Goal: Task Accomplishment & Management: Use online tool/utility

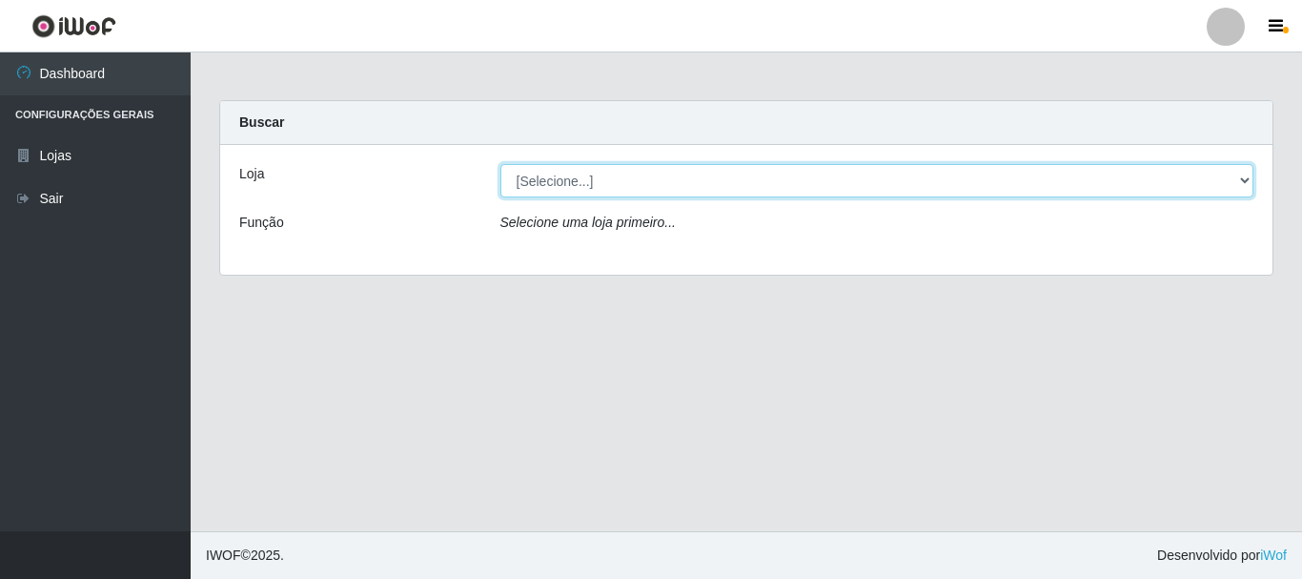
click at [758, 175] on select "[Selecione...] [GEOGRAPHIC_DATA] [GEOGRAPHIC_DATA]" at bounding box center [877, 180] width 754 height 33
select select "64"
click at [500, 164] on select "[Selecione...] [GEOGRAPHIC_DATA] [GEOGRAPHIC_DATA]" at bounding box center [877, 180] width 754 height 33
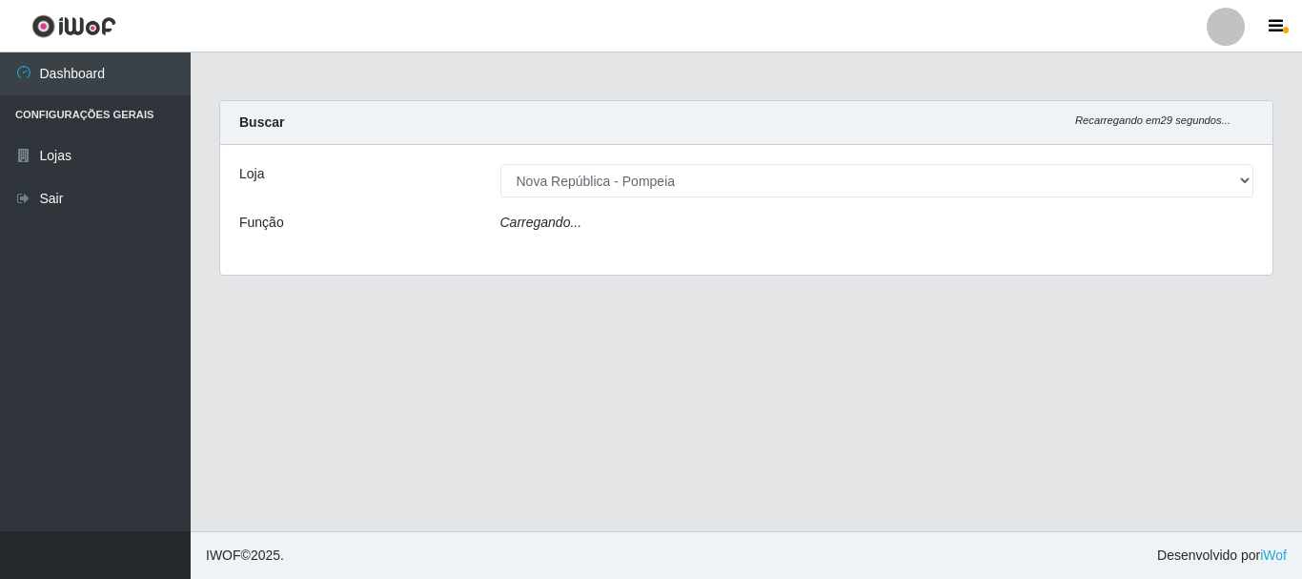
click at [771, 227] on div "Carregando..." at bounding box center [877, 227] width 782 height 28
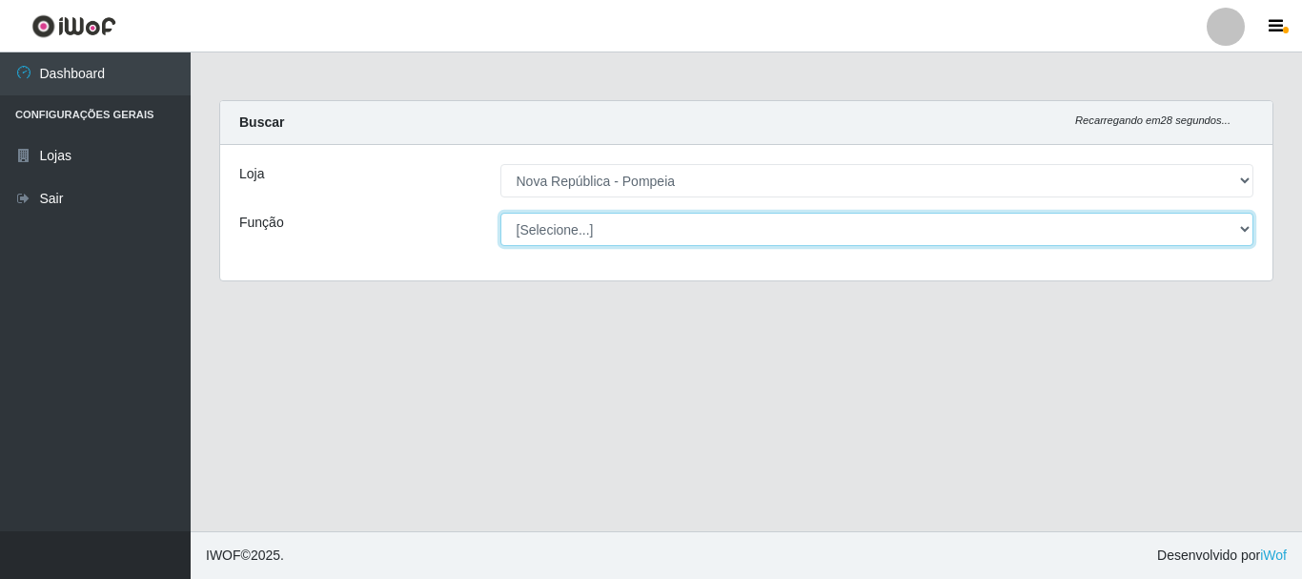
click at [766, 230] on select "[Selecione...] Balconista Operador de Caixa Recepcionista Repositor" at bounding box center [877, 229] width 754 height 33
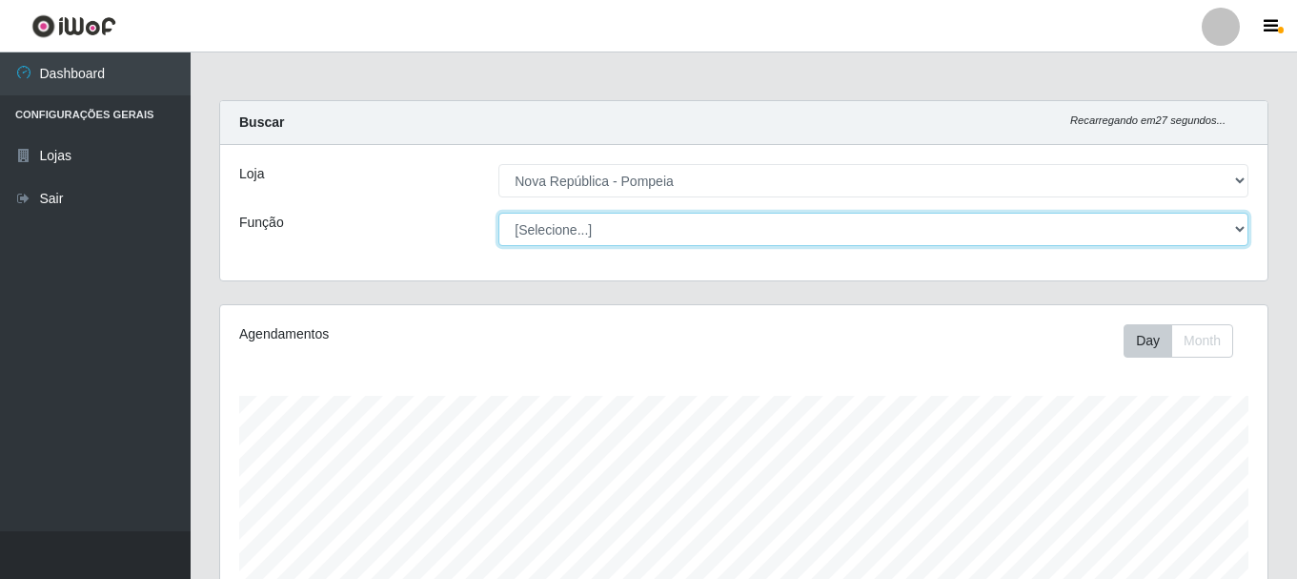
scroll to position [396, 1047]
select select "22"
click at [498, 213] on select "[Selecione...] Balconista Operador de Caixa Recepcionista Repositor" at bounding box center [873, 229] width 750 height 33
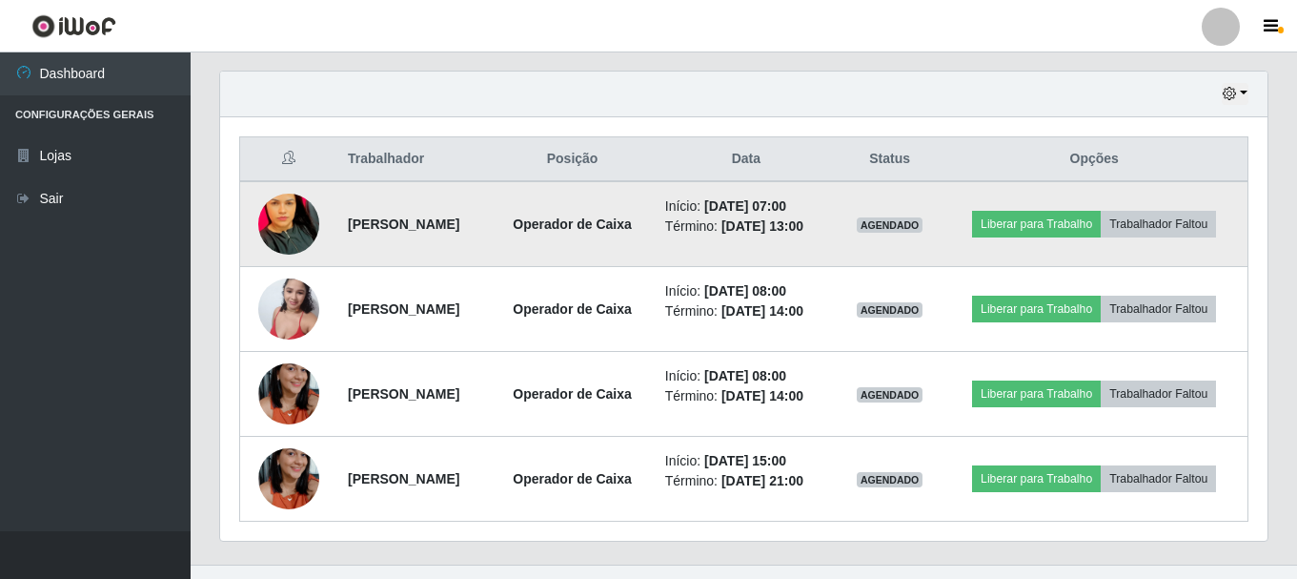
scroll to position [687, 0]
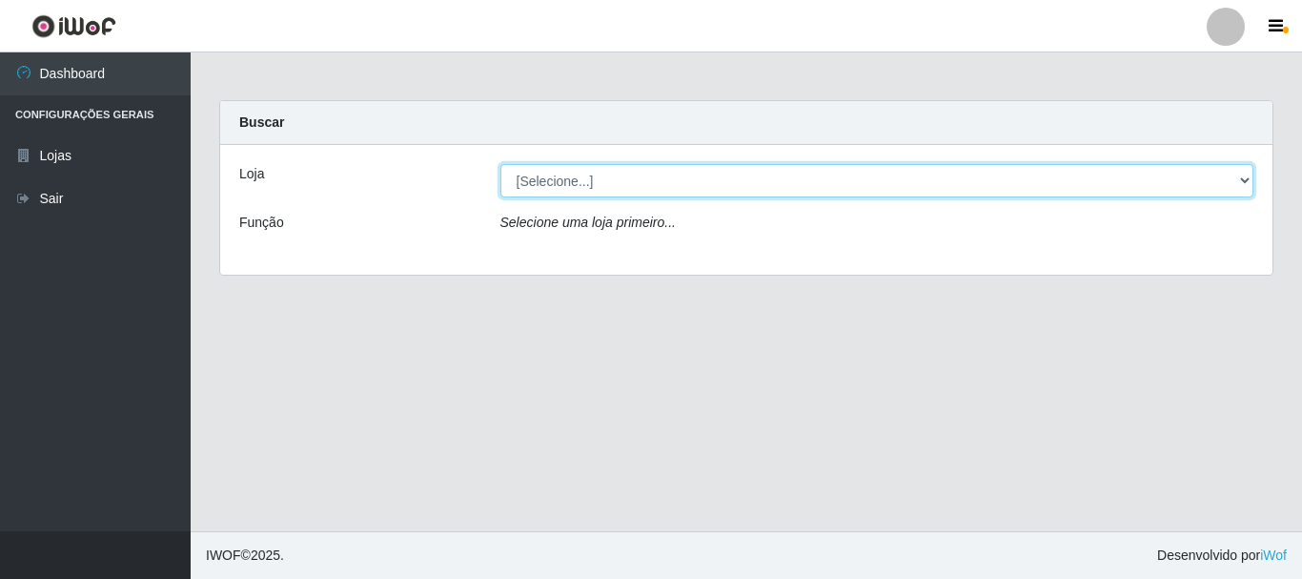
click at [560, 189] on select "[Selecione...] [GEOGRAPHIC_DATA] [GEOGRAPHIC_DATA]" at bounding box center [877, 180] width 754 height 33
select select "64"
click at [500, 164] on select "[Selecione...] [GEOGRAPHIC_DATA] [GEOGRAPHIC_DATA]" at bounding box center [877, 180] width 754 height 33
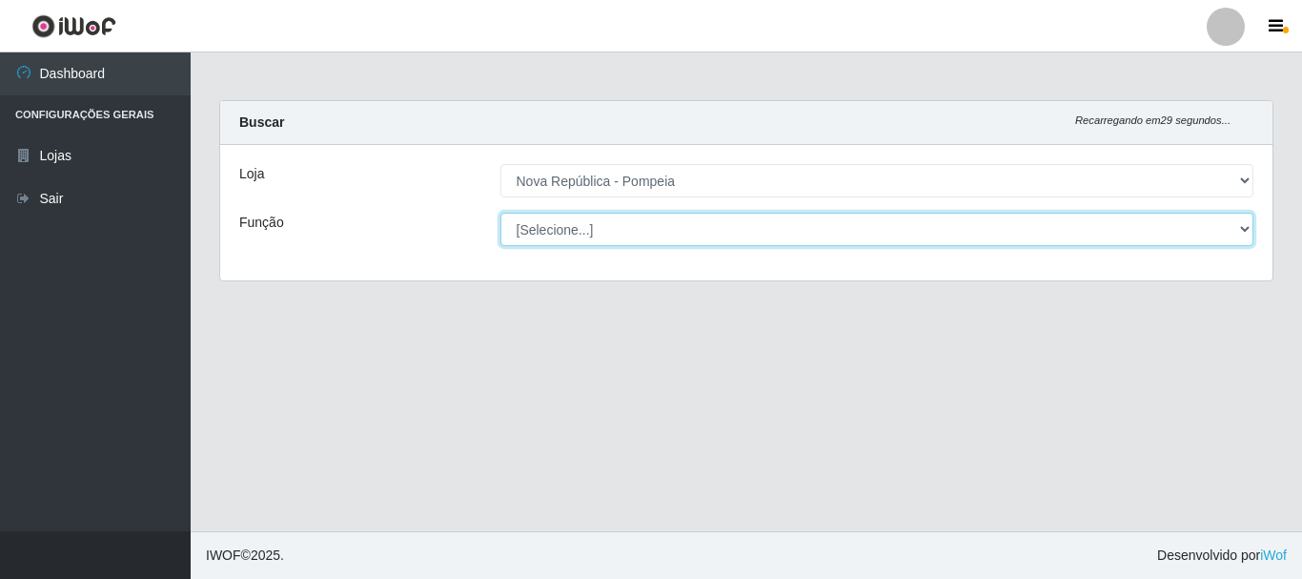
drag, startPoint x: 593, startPoint y: 240, endPoint x: 596, endPoint y: 230, distance: 10.9
click at [596, 230] on select "[Selecione...] Balconista Operador de Caixa Recepcionista Repositor" at bounding box center [877, 229] width 754 height 33
select select "22"
click at [500, 213] on select "[Selecione...] Balconista Operador de Caixa Recepcionista Repositor" at bounding box center [877, 229] width 754 height 33
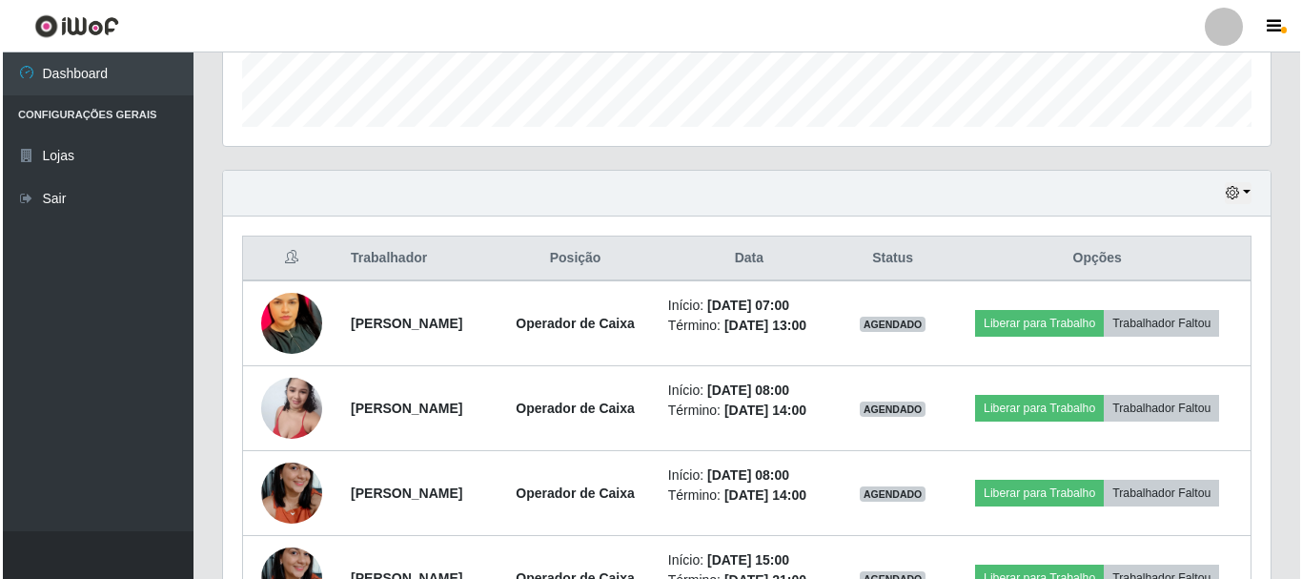
scroll to position [687, 0]
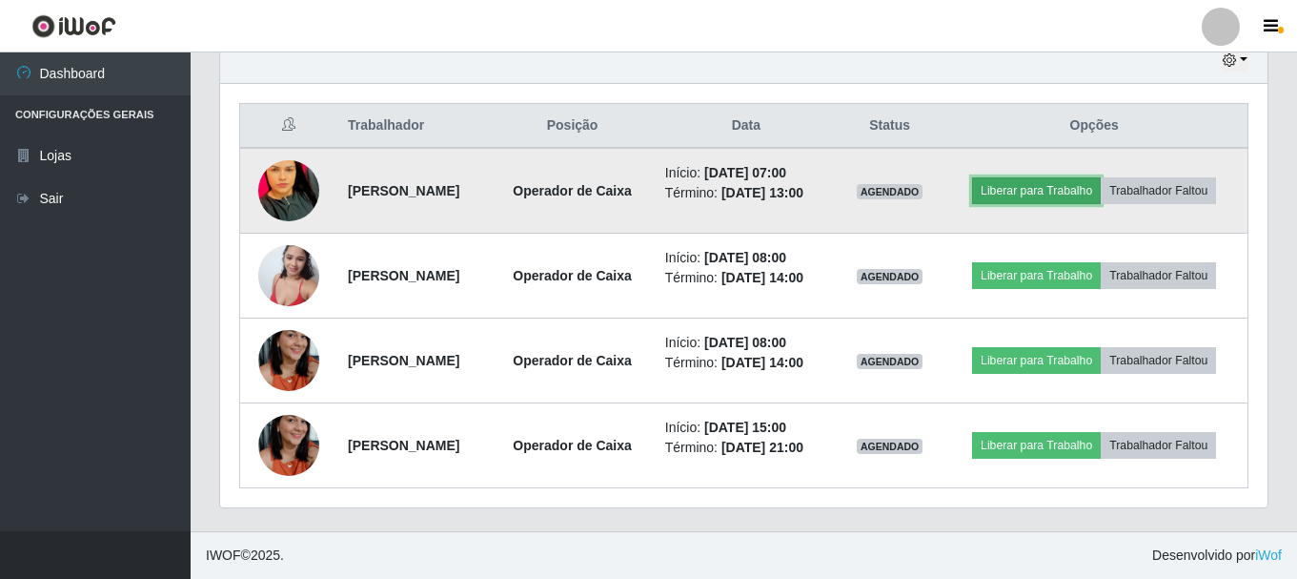
click at [1041, 186] on button "Liberar para Trabalho" at bounding box center [1036, 190] width 129 height 27
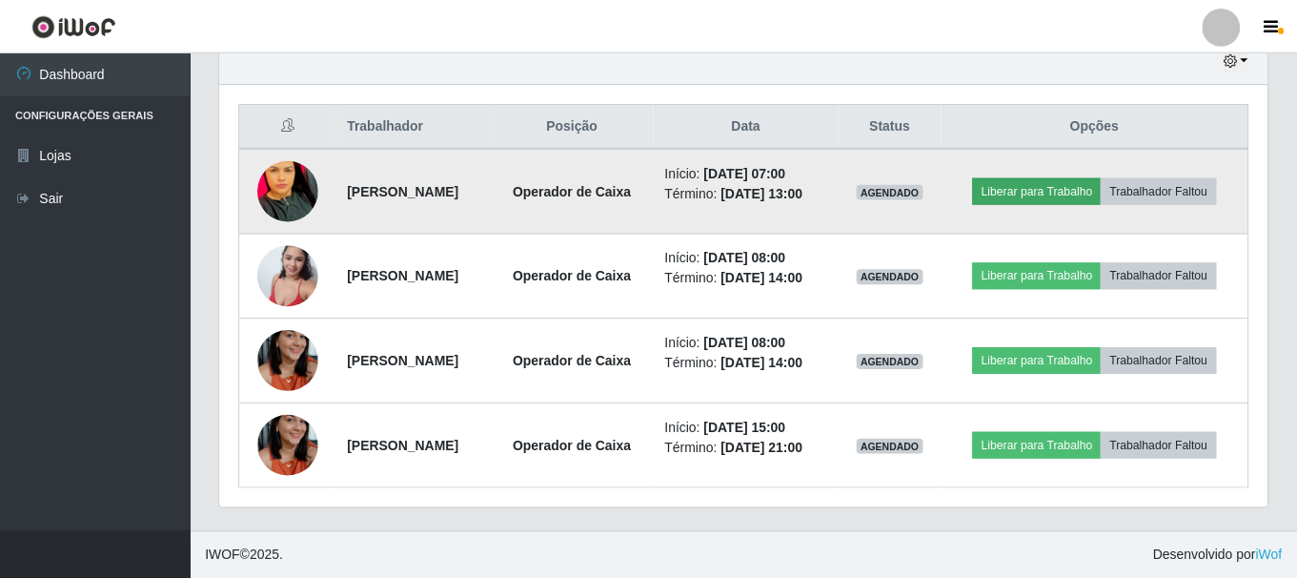
scroll to position [396, 1038]
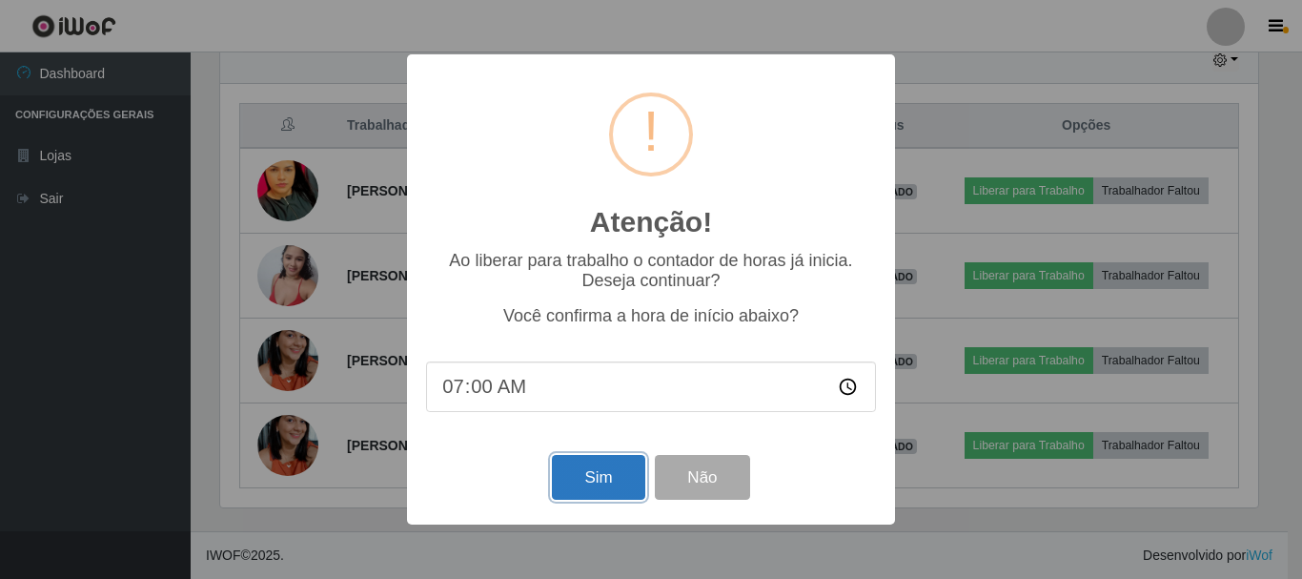
click at [580, 481] on button "Sim" at bounding box center [598, 477] width 92 height 45
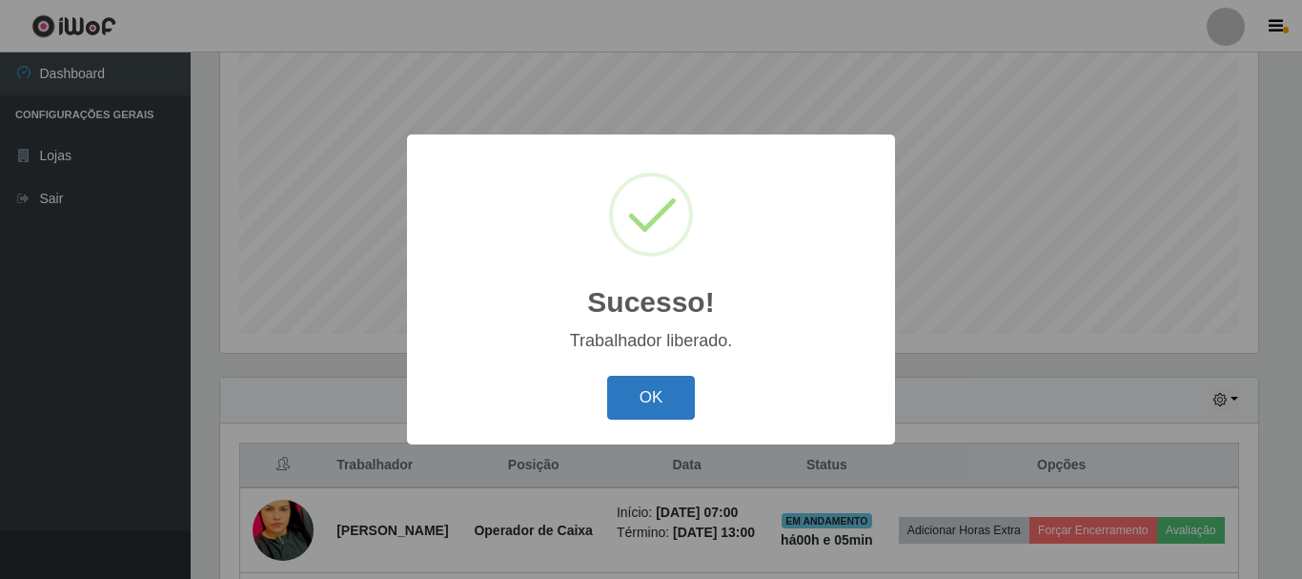
click at [664, 396] on button "OK" at bounding box center [651, 398] width 89 height 45
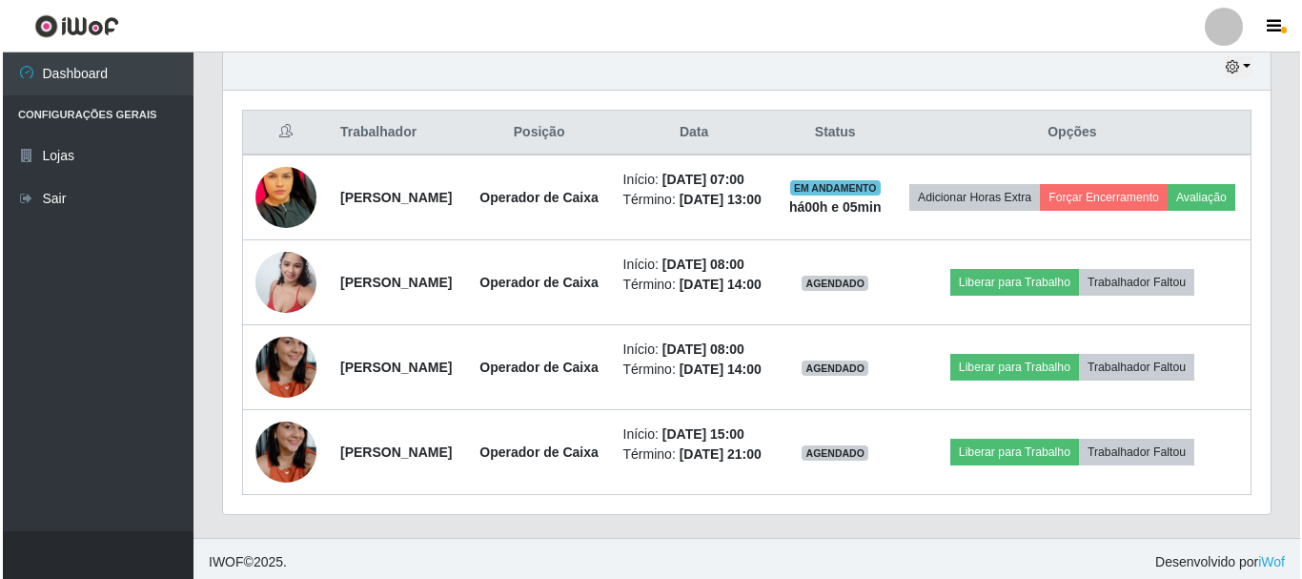
scroll to position [824, 0]
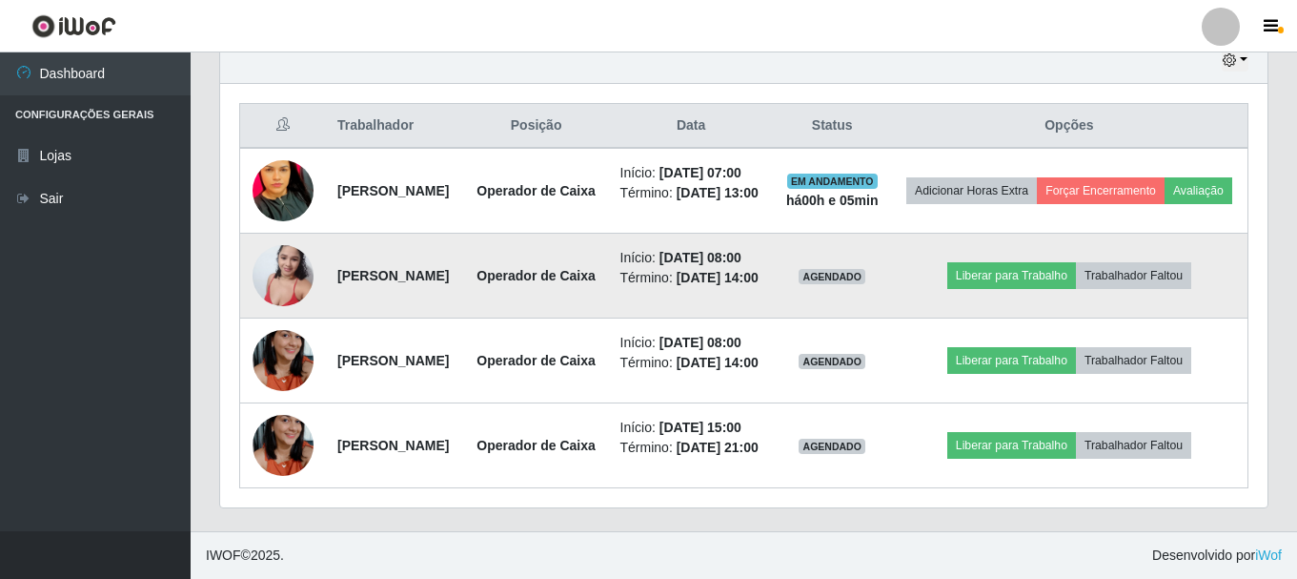
click at [292, 234] on img at bounding box center [283, 274] width 61 height 81
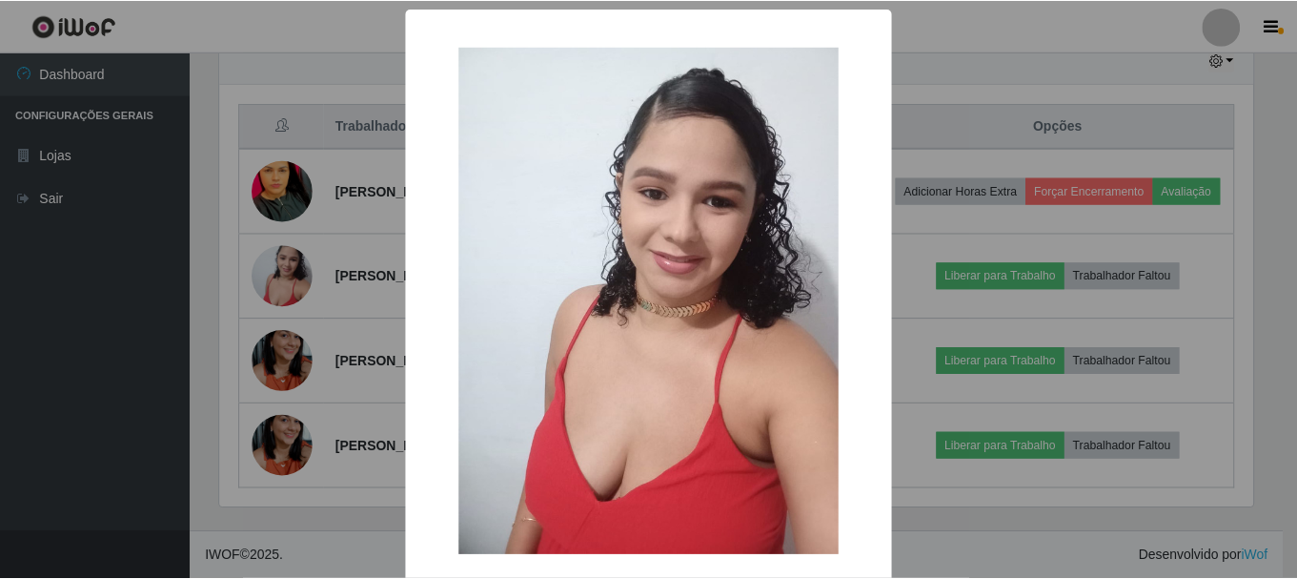
scroll to position [396, 1038]
click at [286, 183] on div "× OK Cancel" at bounding box center [651, 289] width 1302 height 579
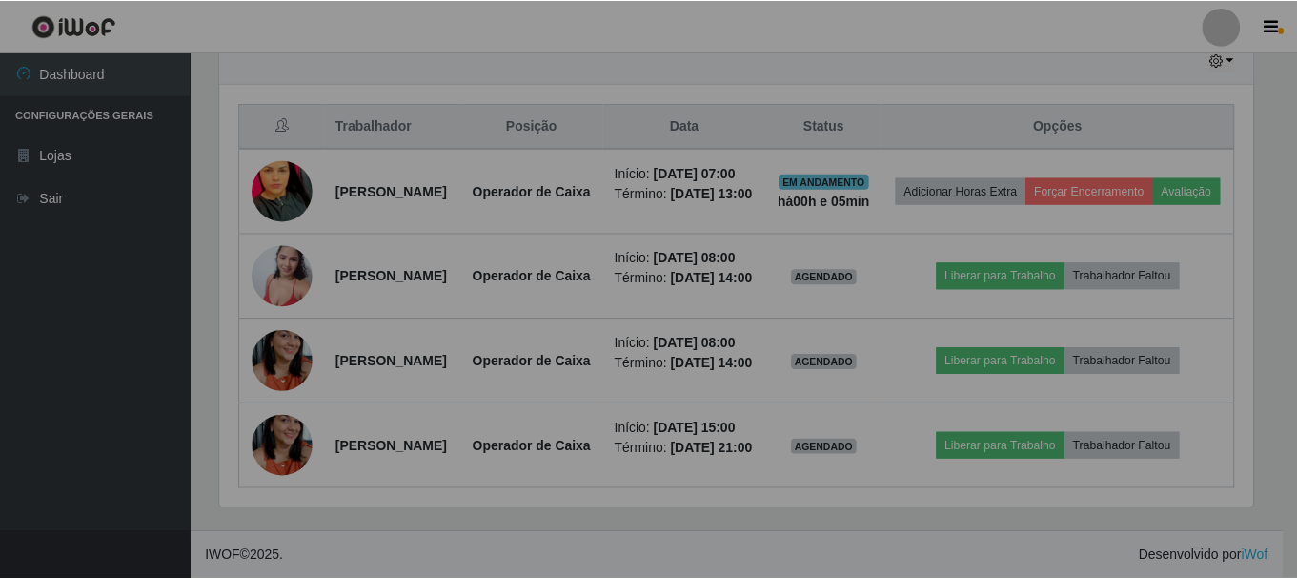
scroll to position [396, 1047]
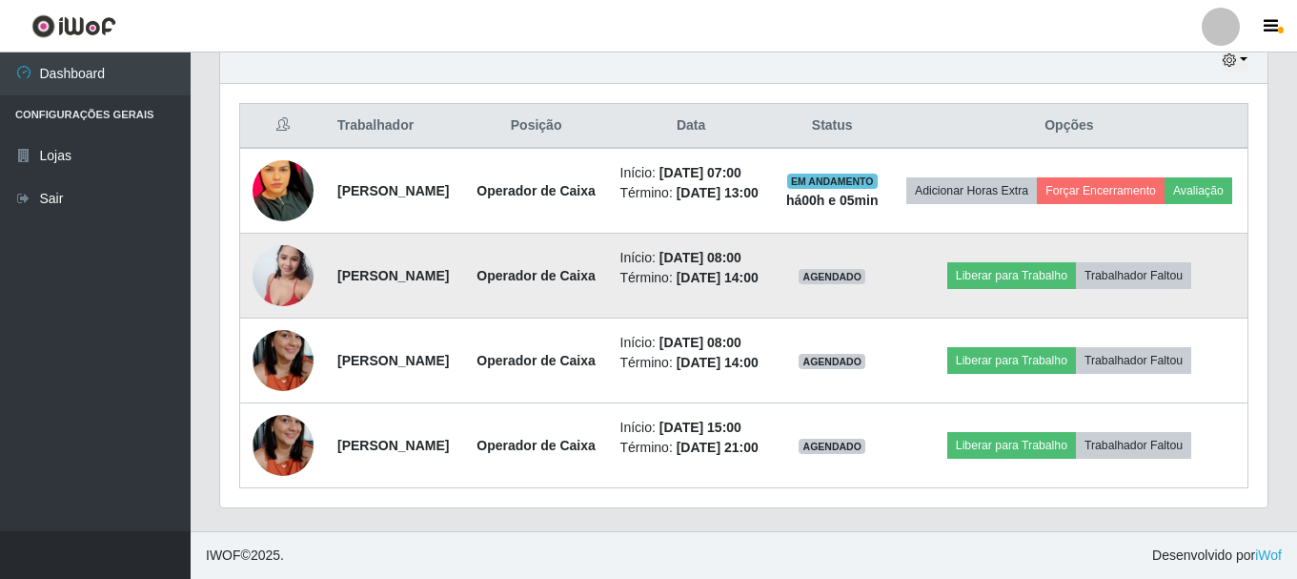
click at [290, 234] on img at bounding box center [283, 274] width 61 height 81
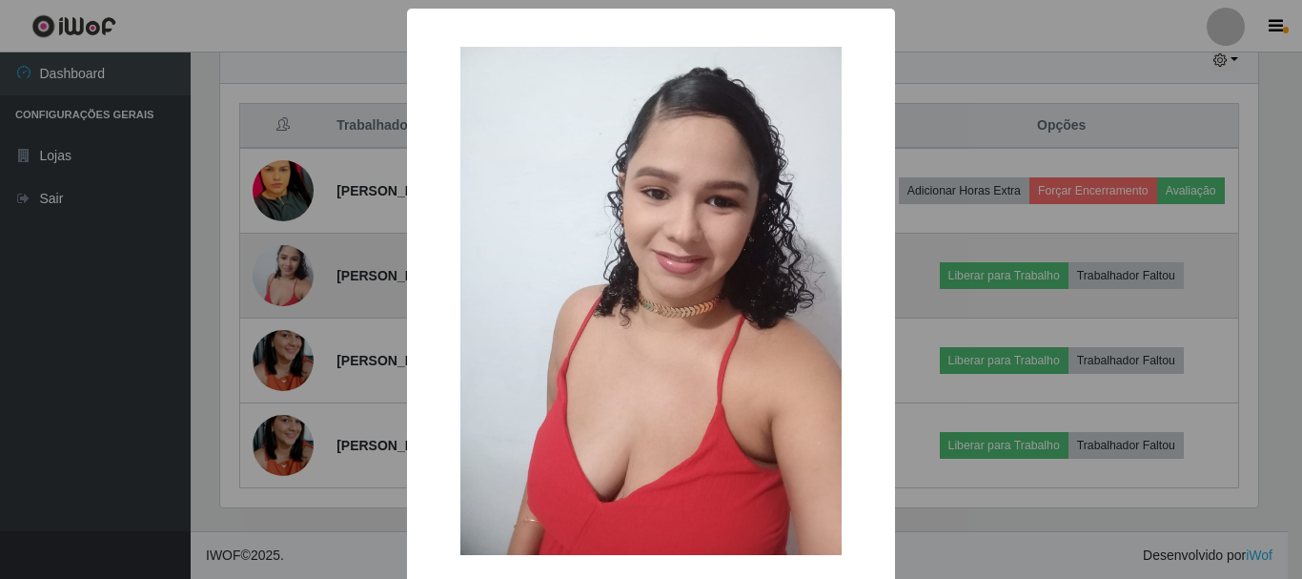
click at [290, 193] on div "× OK Cancel" at bounding box center [651, 289] width 1302 height 579
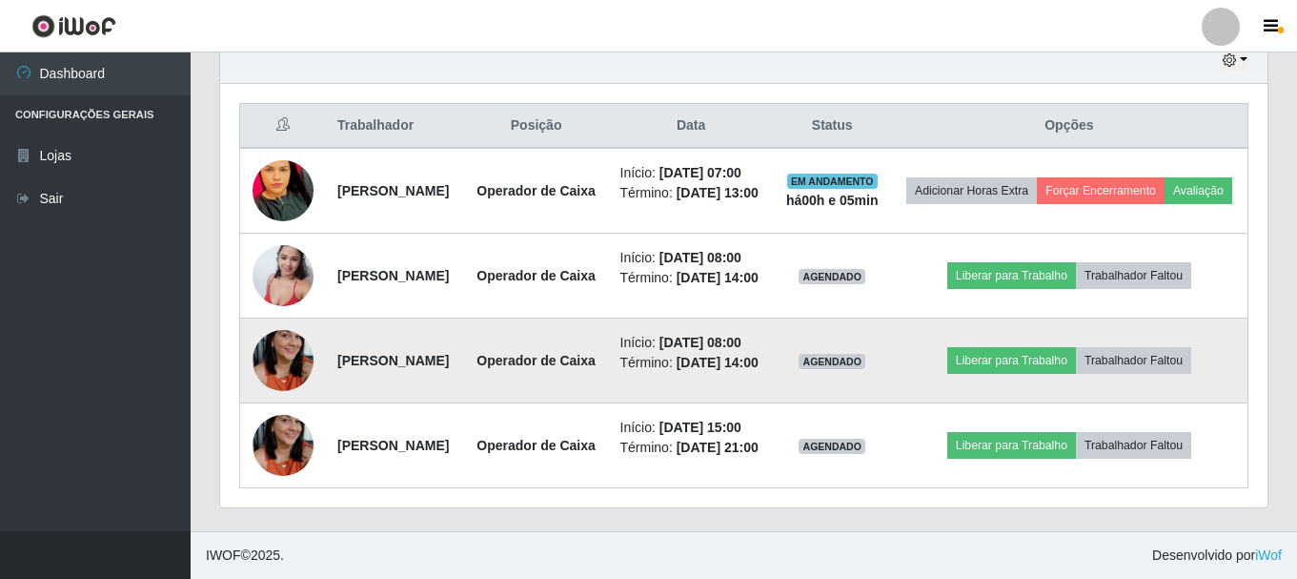
scroll to position [634, 0]
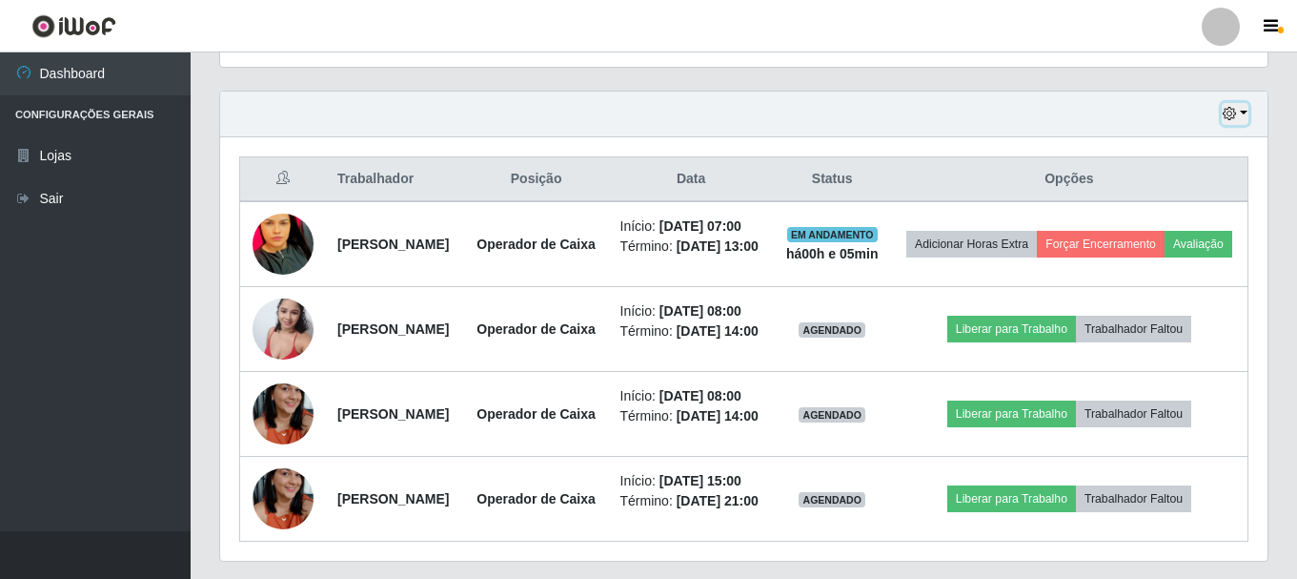
click at [1243, 108] on button "button" at bounding box center [1235, 114] width 27 height 22
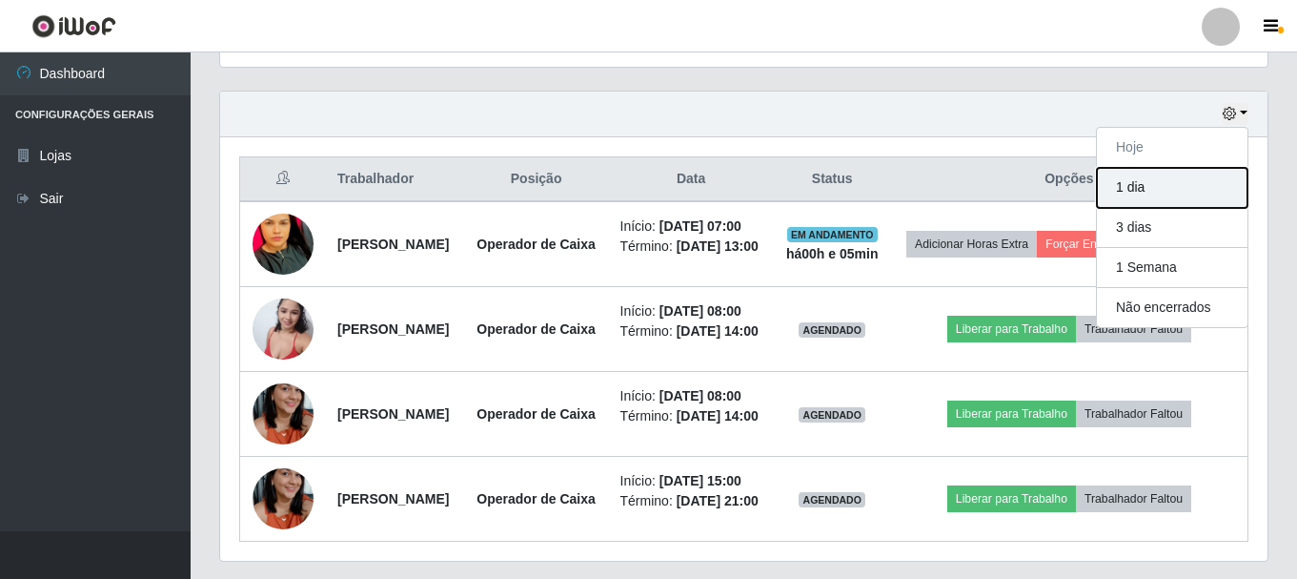
click at [1176, 186] on button "1 dia" at bounding box center [1172, 188] width 151 height 40
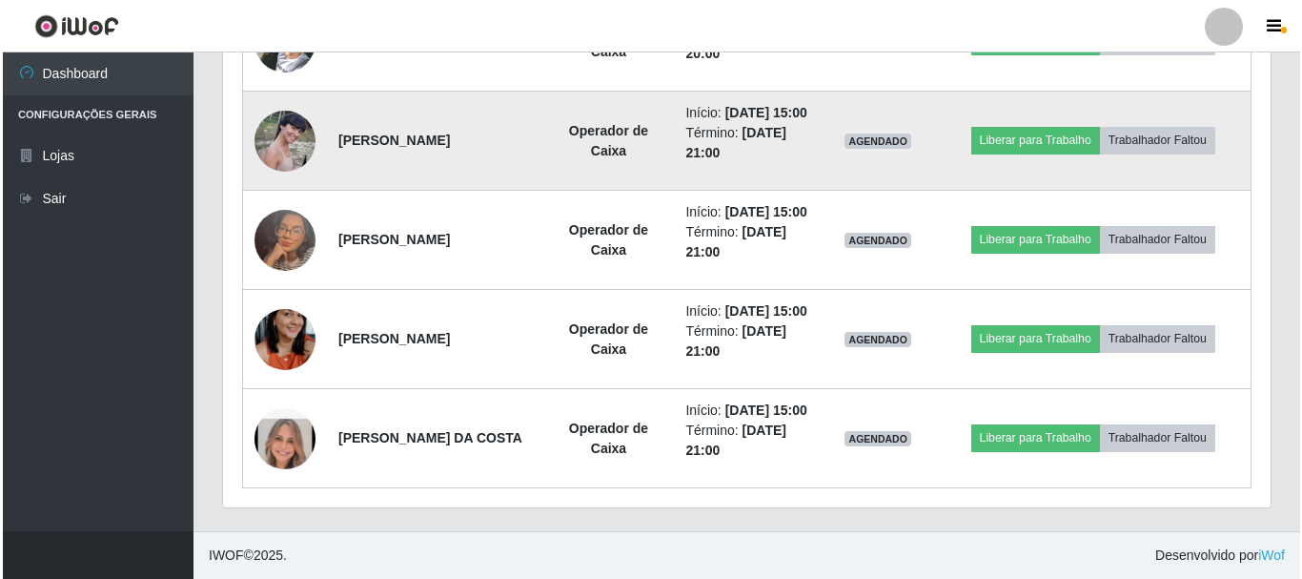
scroll to position [1920, 0]
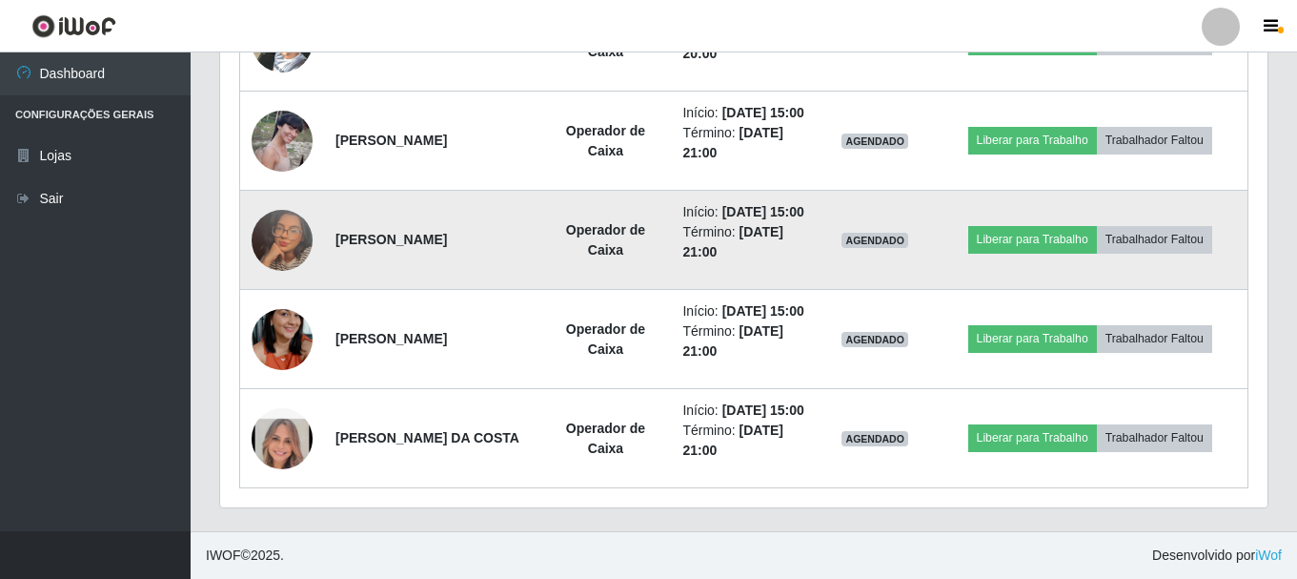
click at [284, 294] on img at bounding box center [282, 240] width 61 height 109
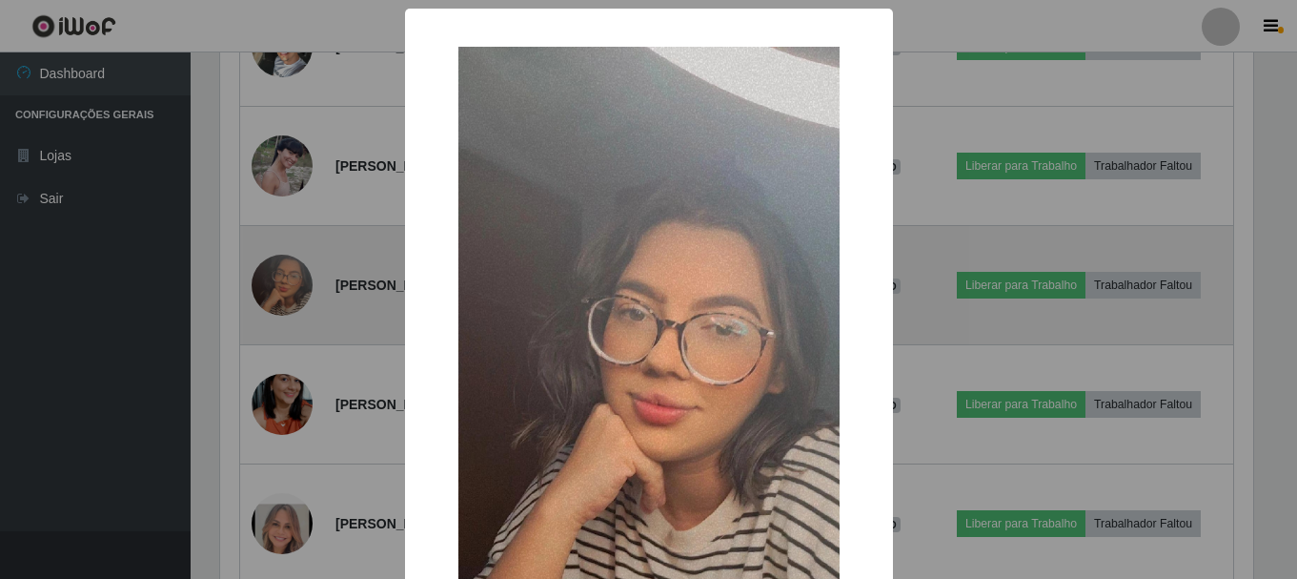
scroll to position [396, 1038]
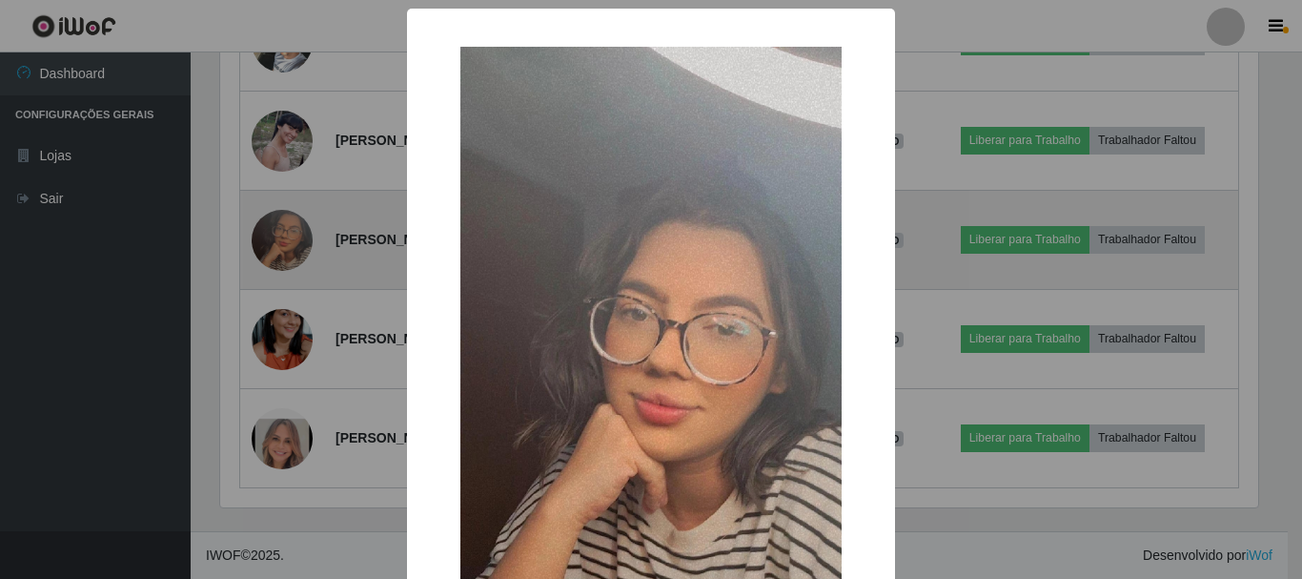
click at [284, 294] on div "× OK Cancel" at bounding box center [651, 289] width 1302 height 579
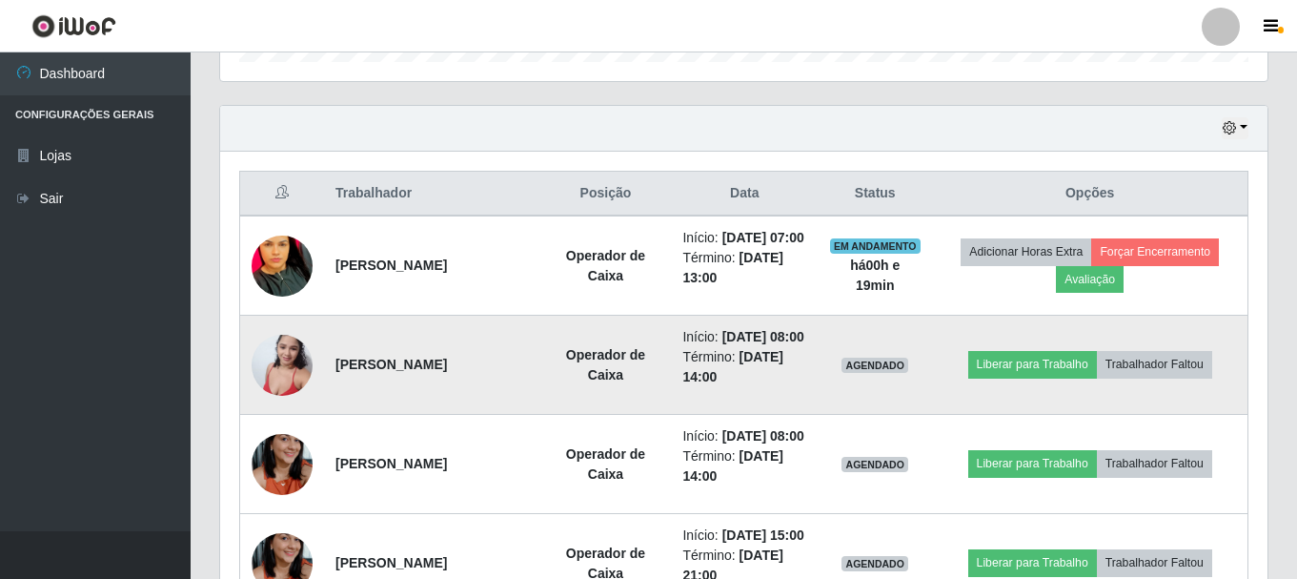
scroll to position [586, 0]
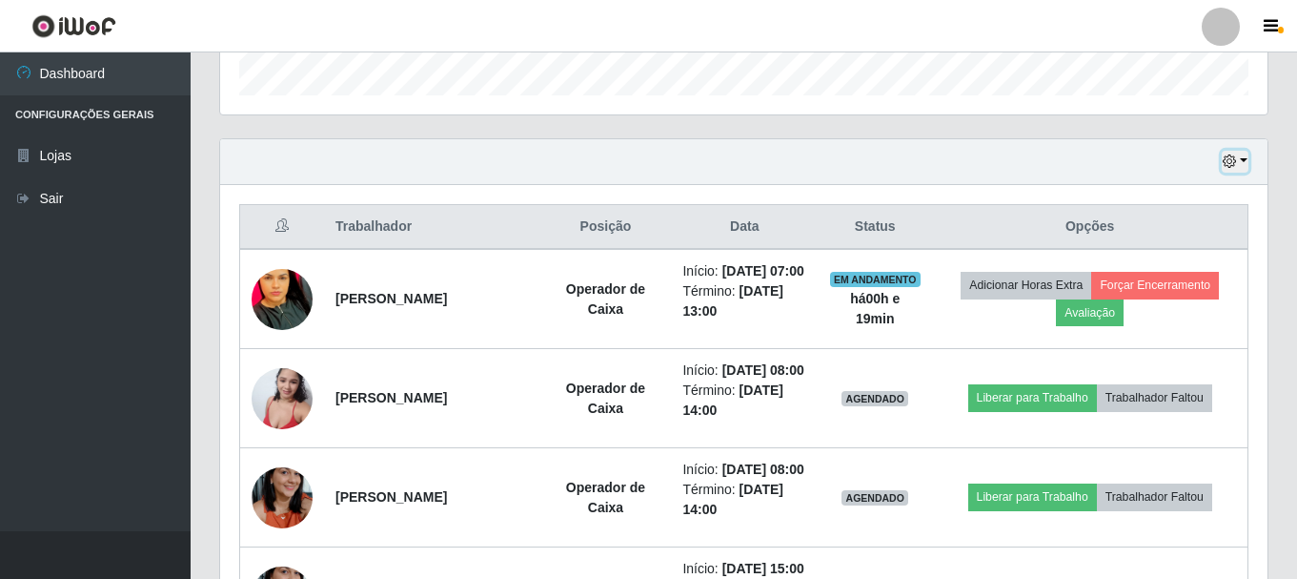
click at [1238, 161] on button "button" at bounding box center [1235, 162] width 27 height 22
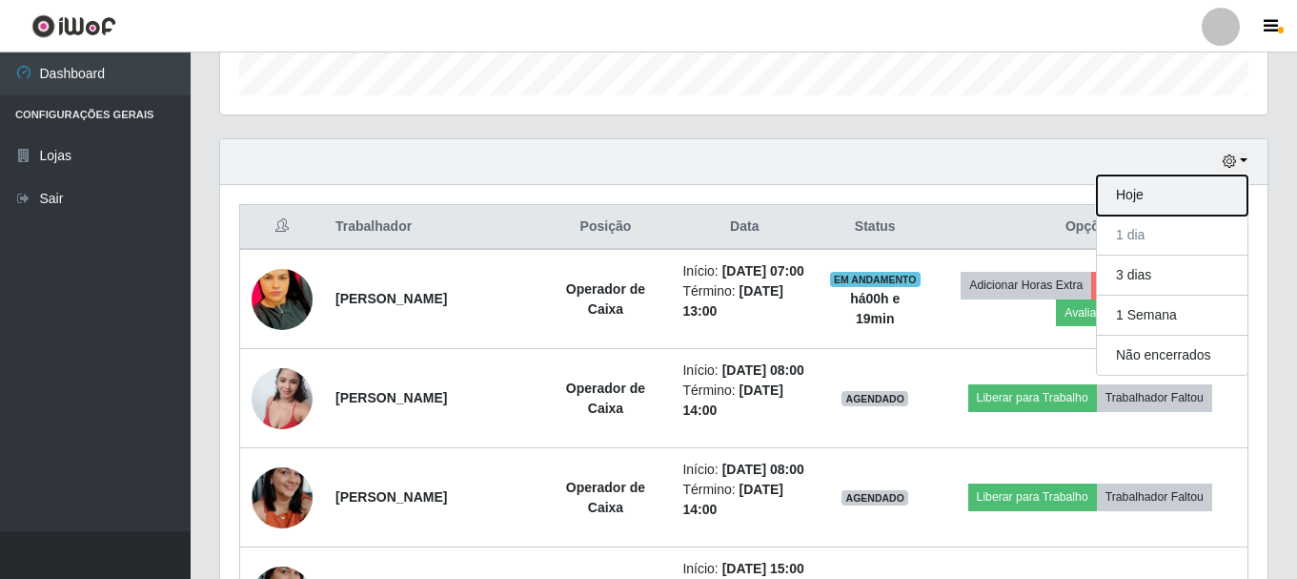
click at [1192, 205] on button "Hoje" at bounding box center [1172, 195] width 151 height 40
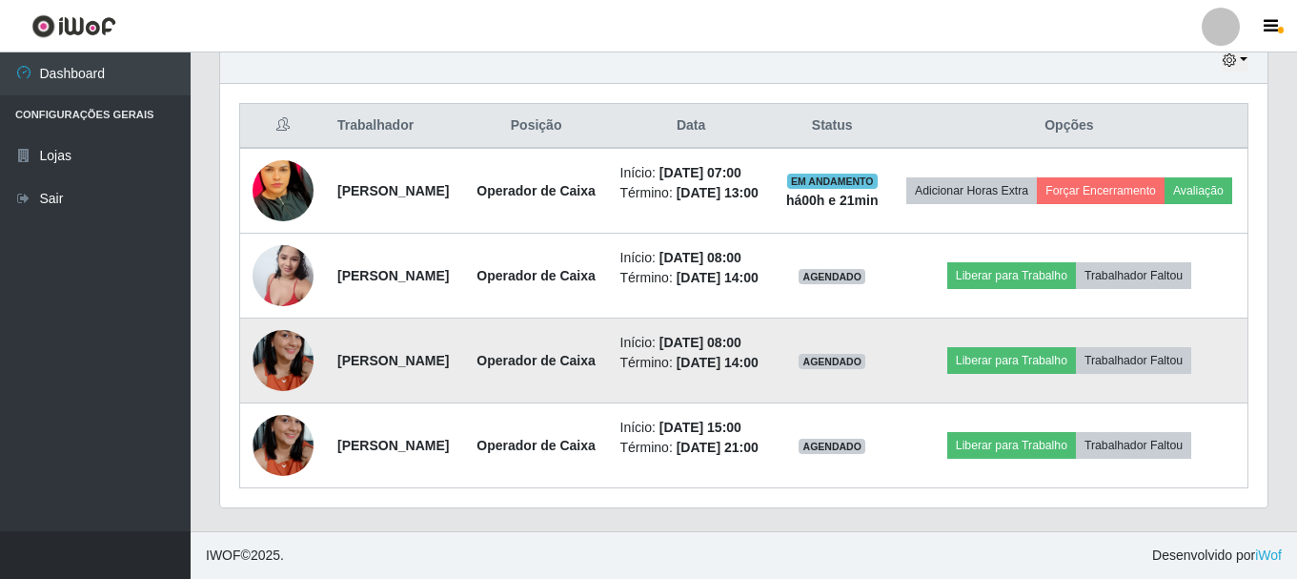
scroll to position [824, 0]
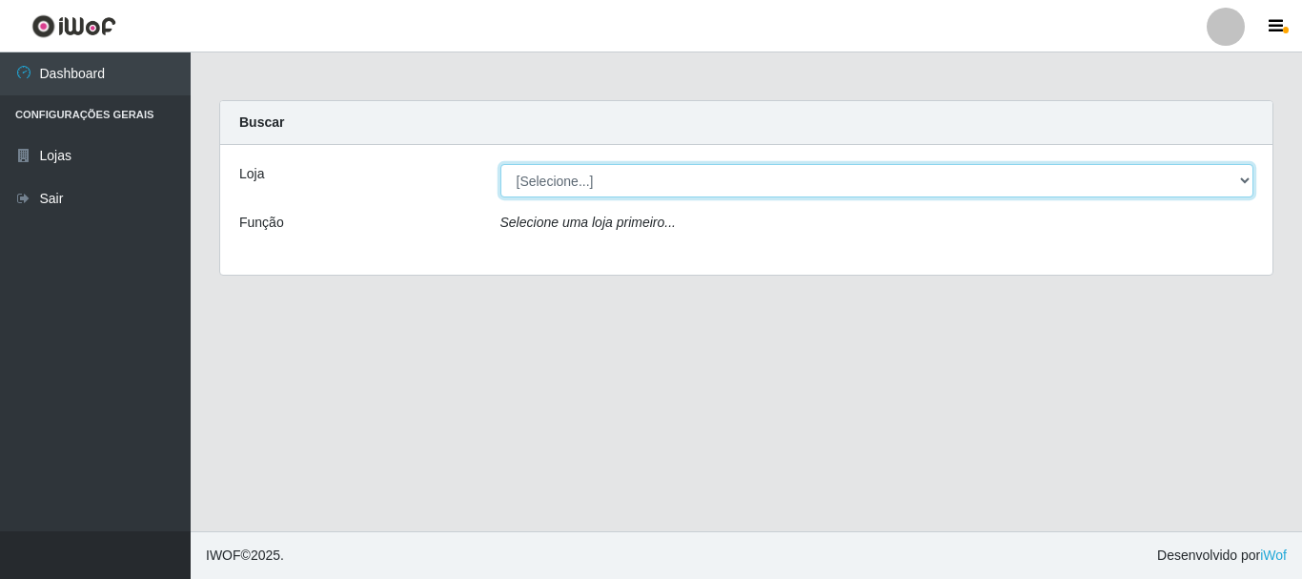
drag, startPoint x: 1246, startPoint y: 180, endPoint x: 1195, endPoint y: 193, distance: 52.0
click at [1246, 180] on select "[Selecione...] [GEOGRAPHIC_DATA] [GEOGRAPHIC_DATA]" at bounding box center [877, 180] width 754 height 33
select select "64"
click at [500, 164] on select "[Selecione...] [GEOGRAPHIC_DATA] [GEOGRAPHIC_DATA]" at bounding box center [877, 180] width 754 height 33
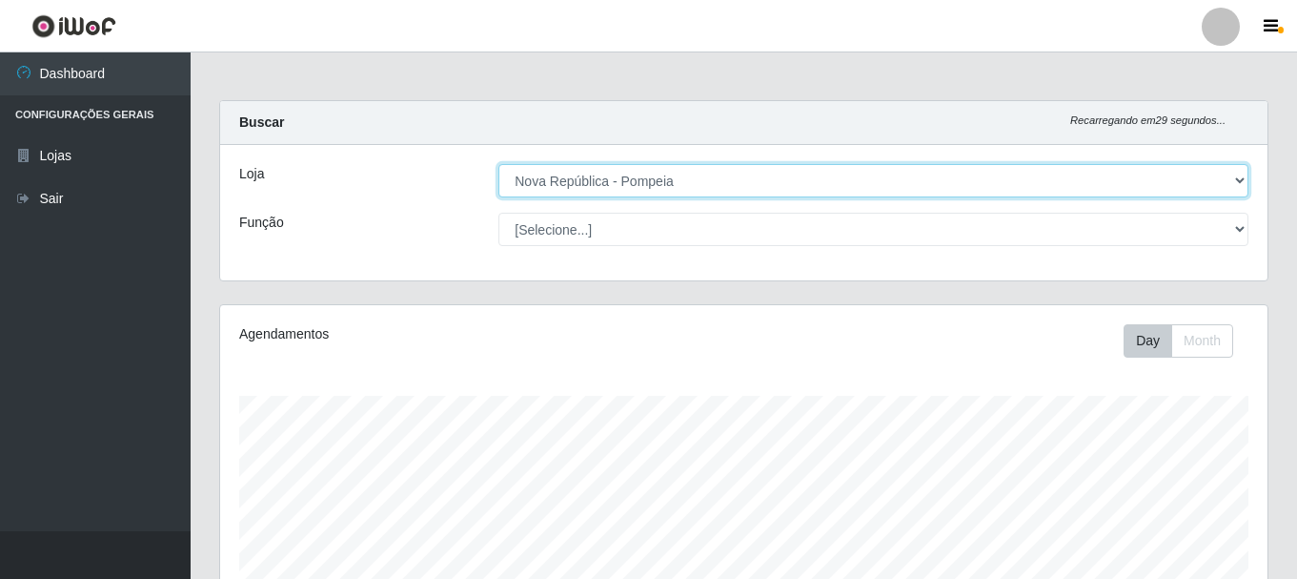
scroll to position [396, 1047]
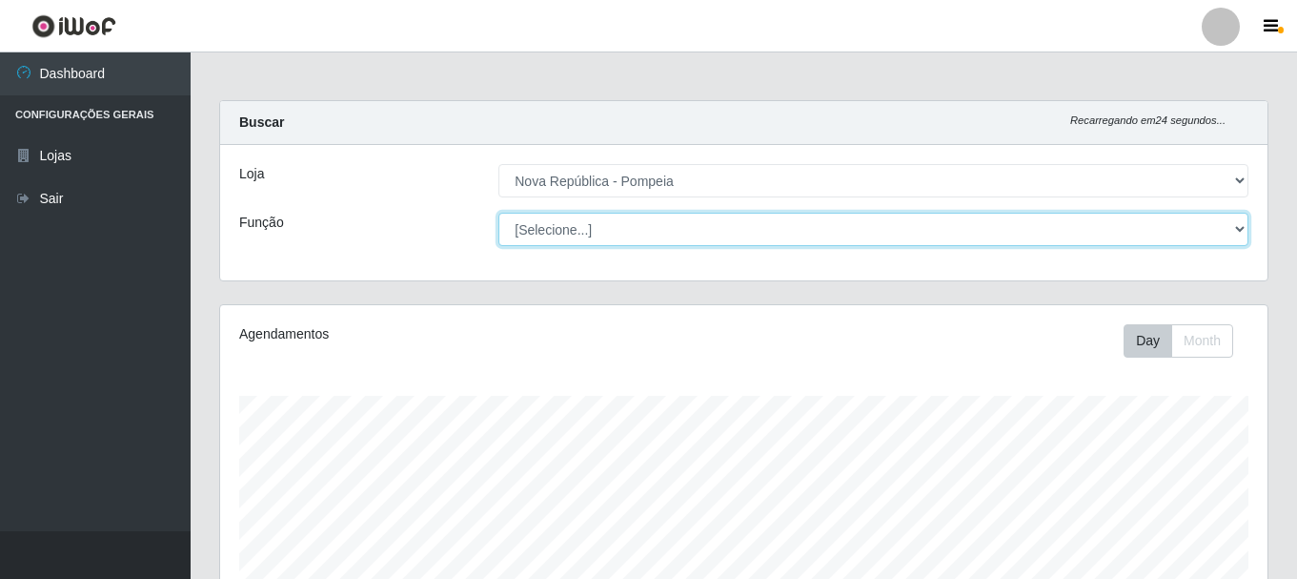
click at [1233, 233] on select "[Selecione...] Balconista Operador de Caixa Recepcionista Repositor" at bounding box center [873, 229] width 750 height 33
select select "22"
click at [498, 213] on select "[Selecione...] Balconista Operador de Caixa Recepcionista Repositor" at bounding box center [873, 229] width 750 height 33
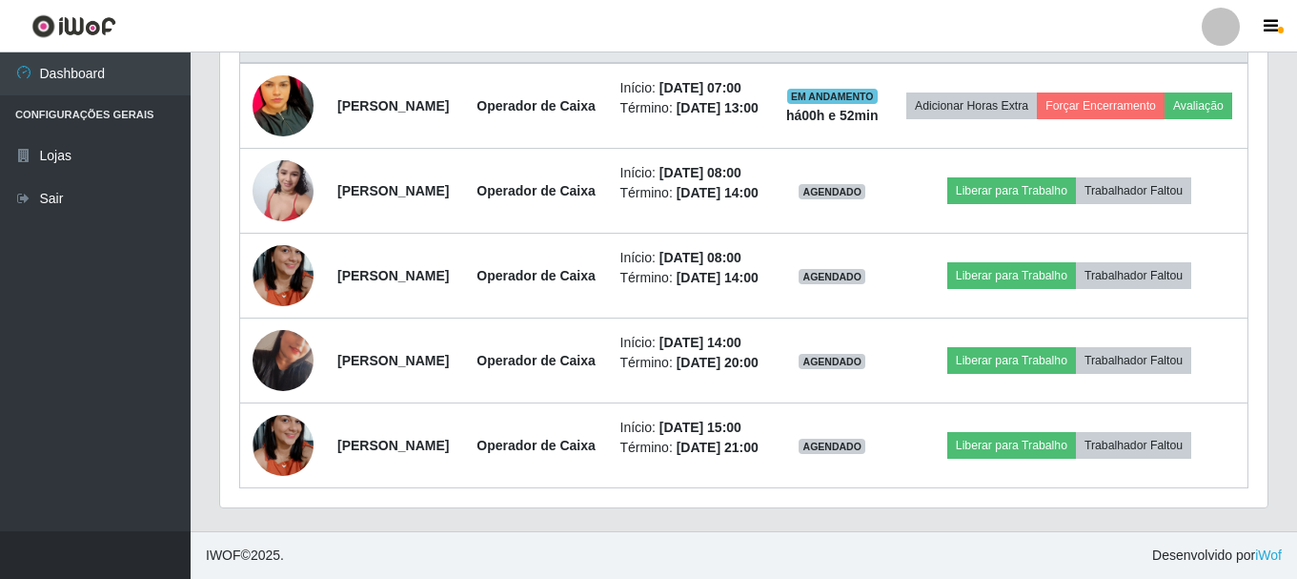
scroll to position [944, 0]
drag, startPoint x: 1295, startPoint y: 399, endPoint x: 1301, endPoint y: 328, distance: 71.7
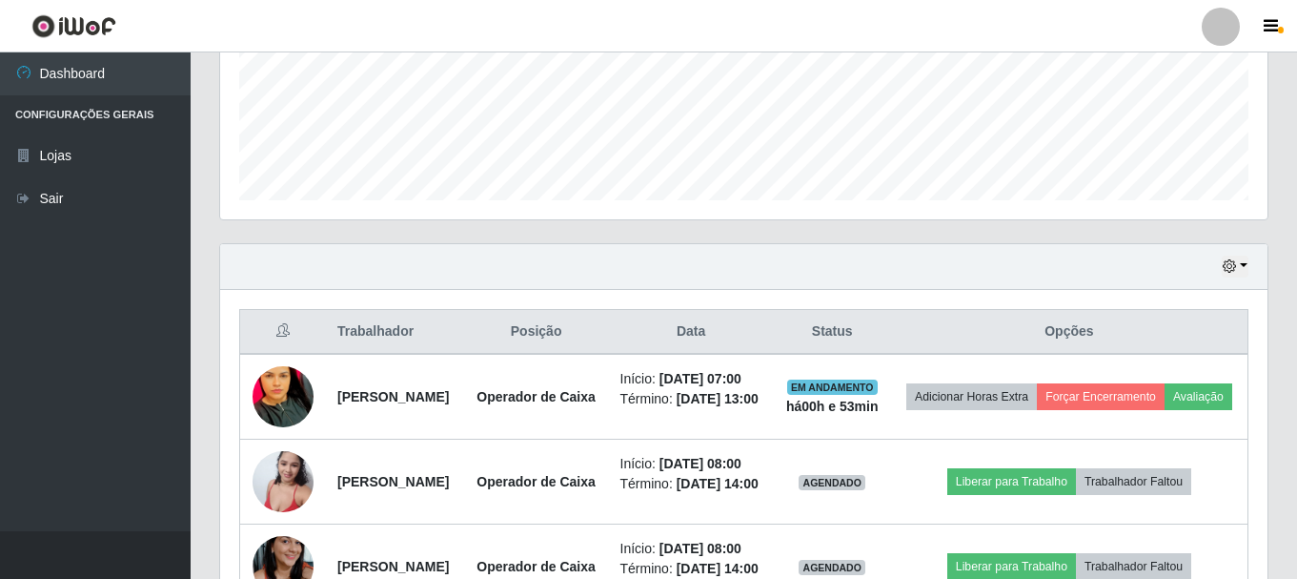
scroll to position [482, 0]
click at [1246, 264] on button "button" at bounding box center [1235, 265] width 27 height 22
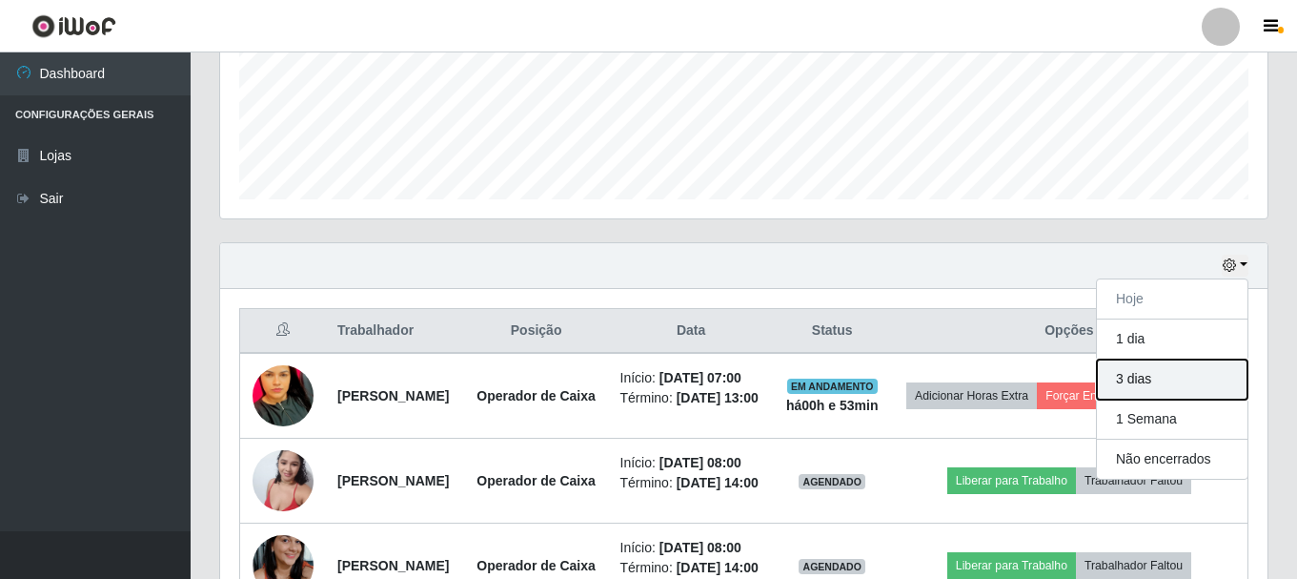
click at [1209, 377] on button "3 dias" at bounding box center [1172, 379] width 151 height 40
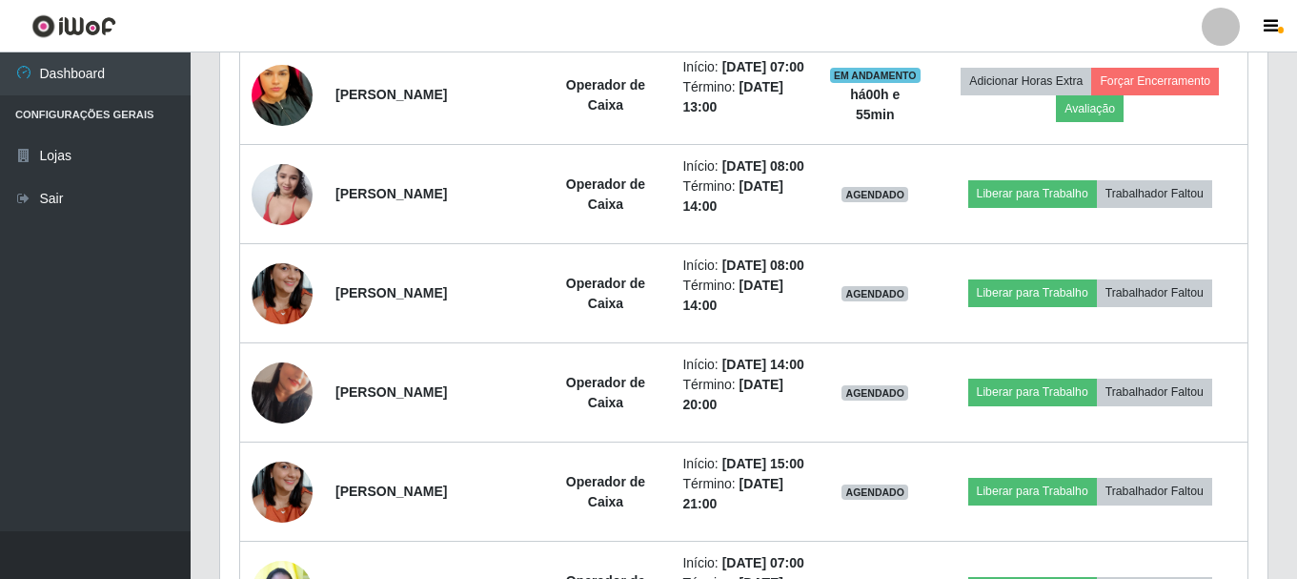
scroll to position [729, 0]
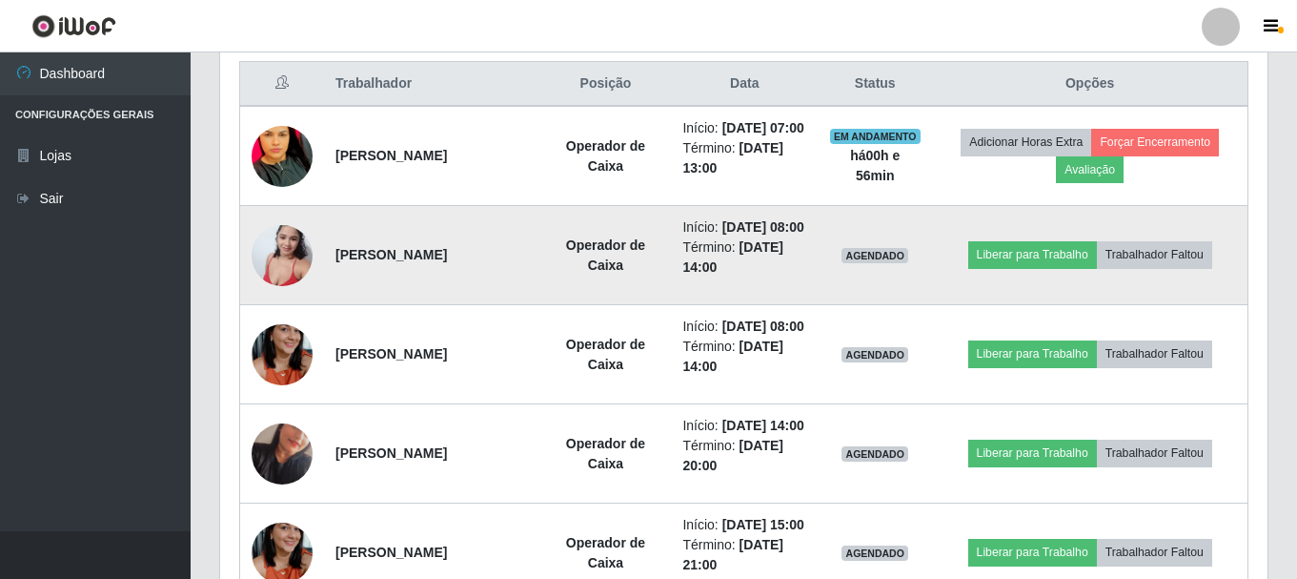
click at [292, 295] on img at bounding box center [282, 254] width 61 height 81
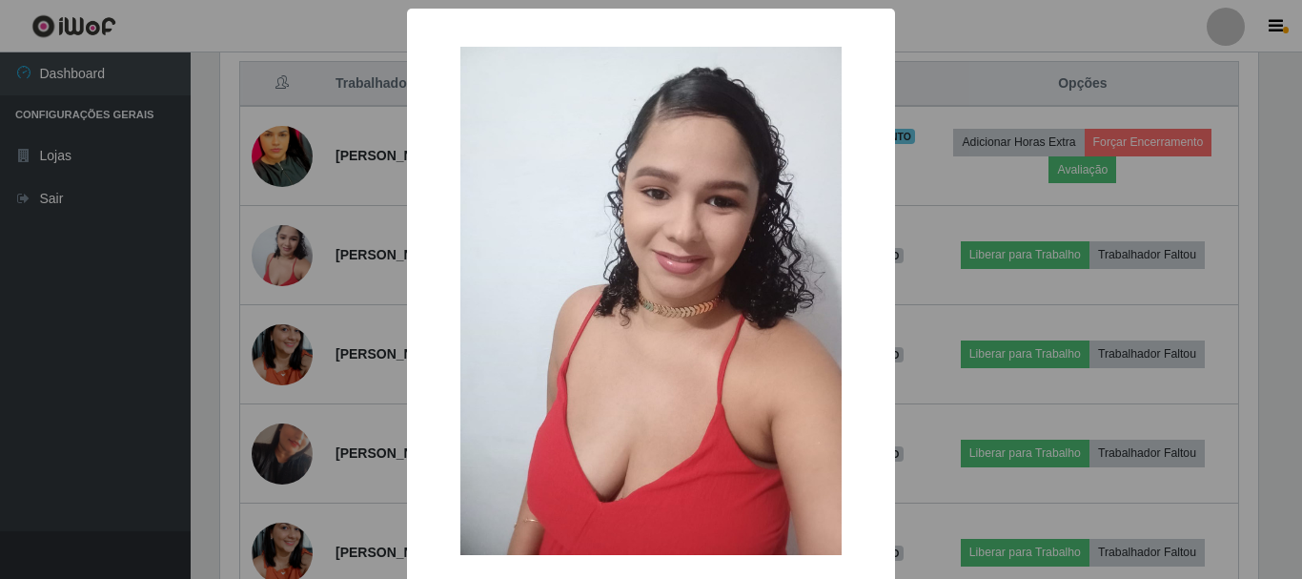
click at [45, 265] on div "× OK Cancel" at bounding box center [651, 289] width 1302 height 579
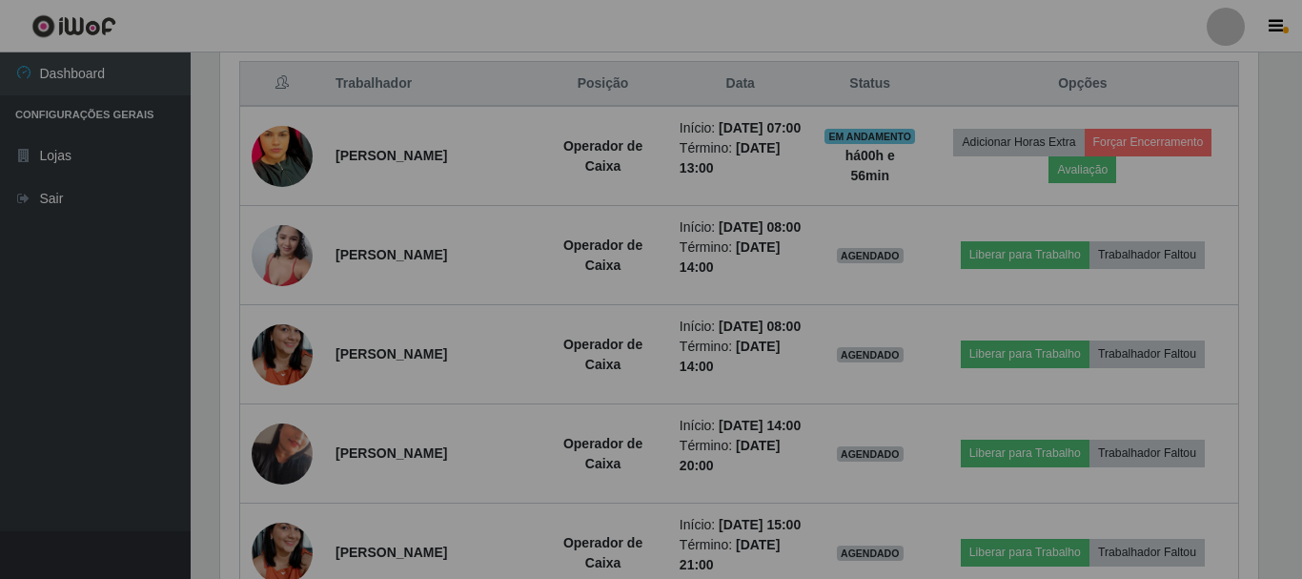
scroll to position [396, 1047]
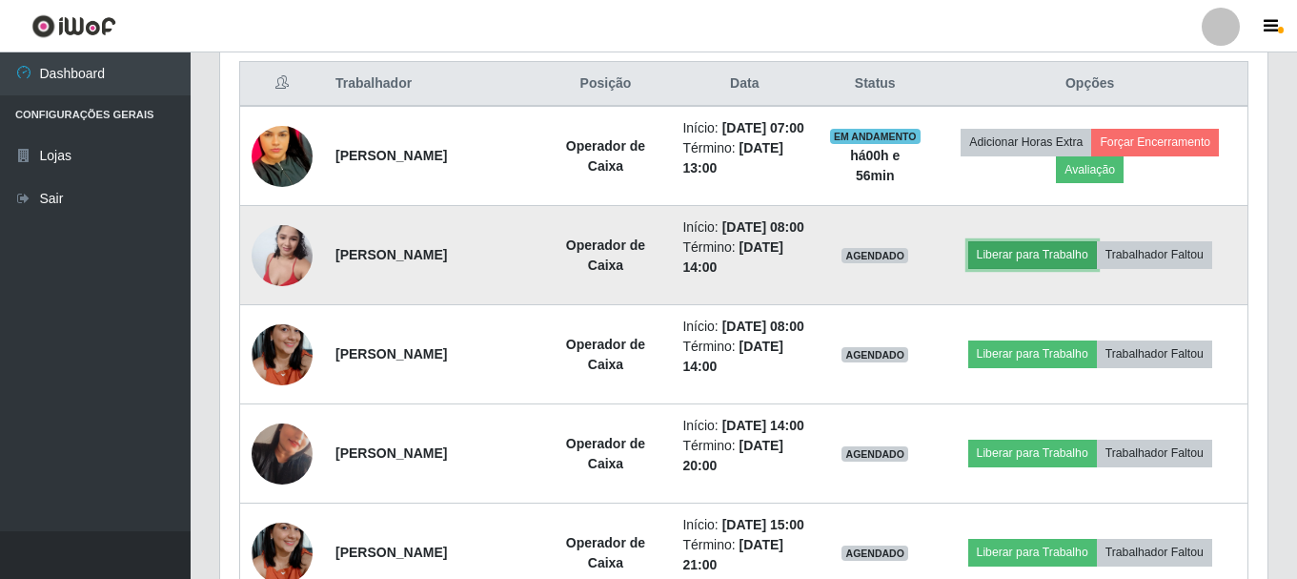
click at [1046, 268] on button "Liberar para Trabalho" at bounding box center [1032, 254] width 129 height 27
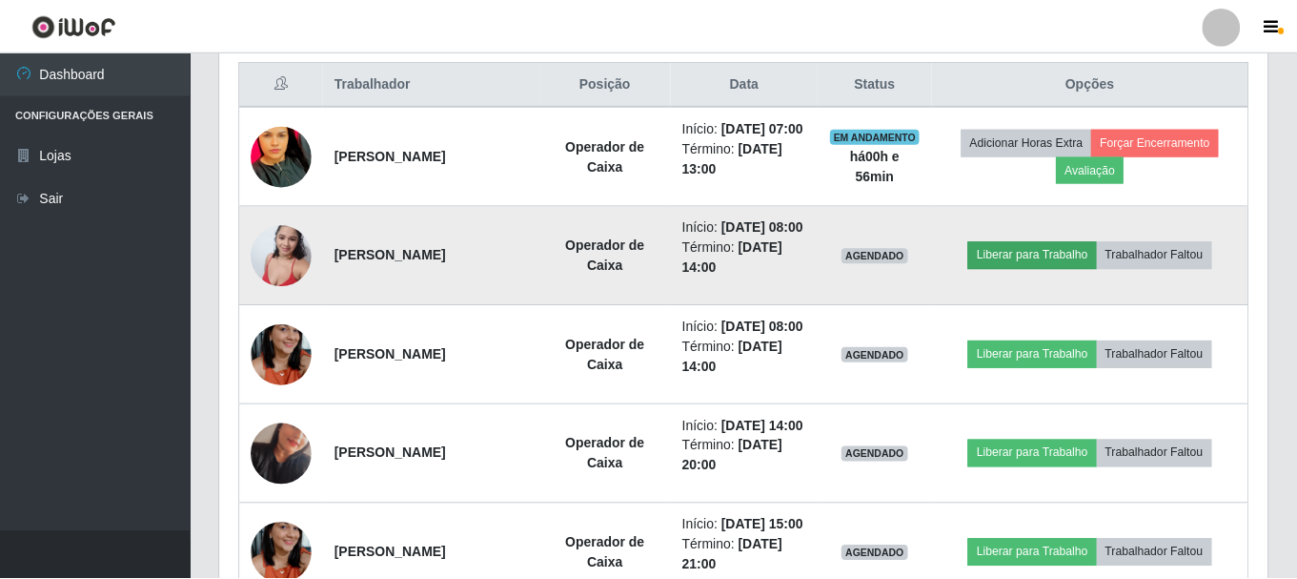
scroll to position [396, 1038]
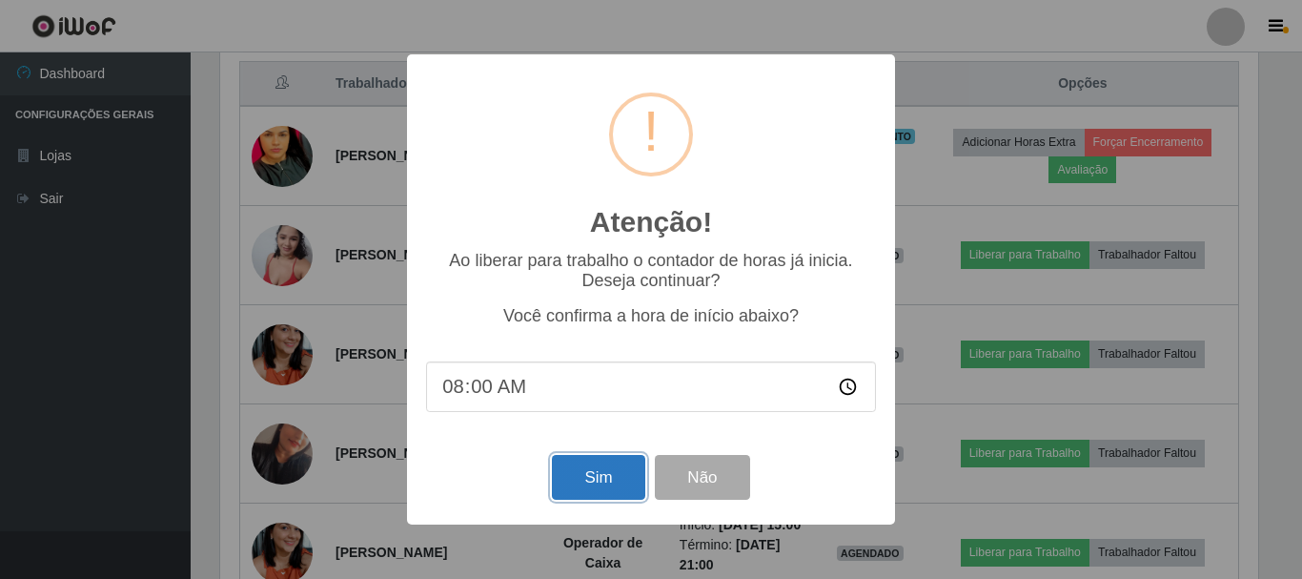
click at [580, 469] on button "Sim" at bounding box center [598, 477] width 92 height 45
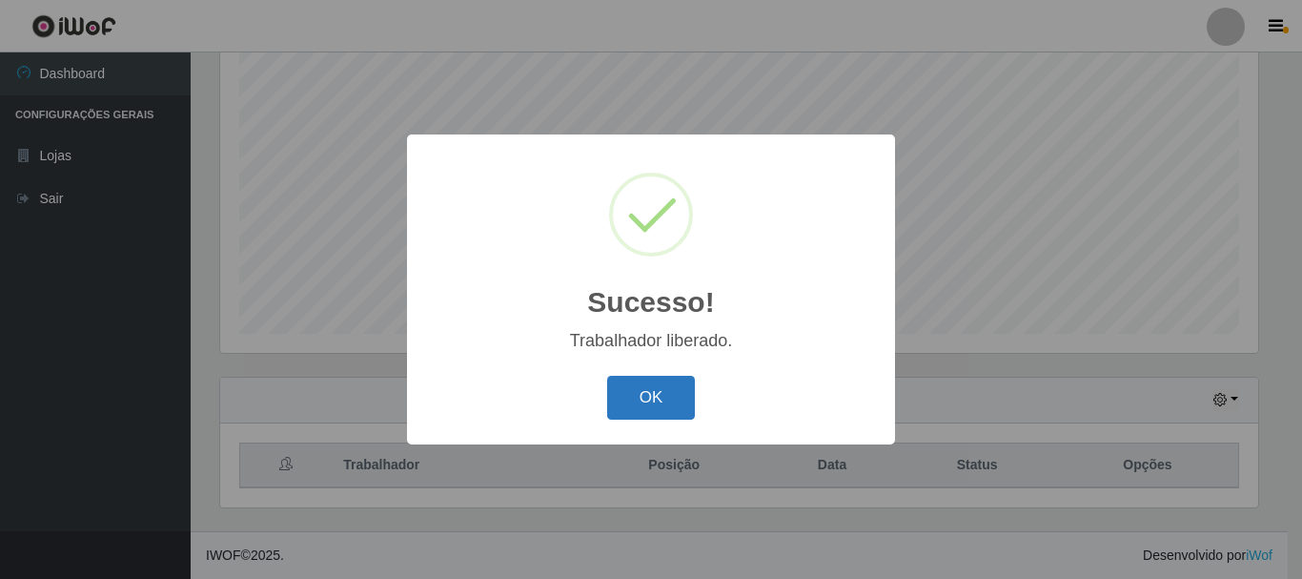
click at [629, 376] on button "OK" at bounding box center [651, 398] width 89 height 45
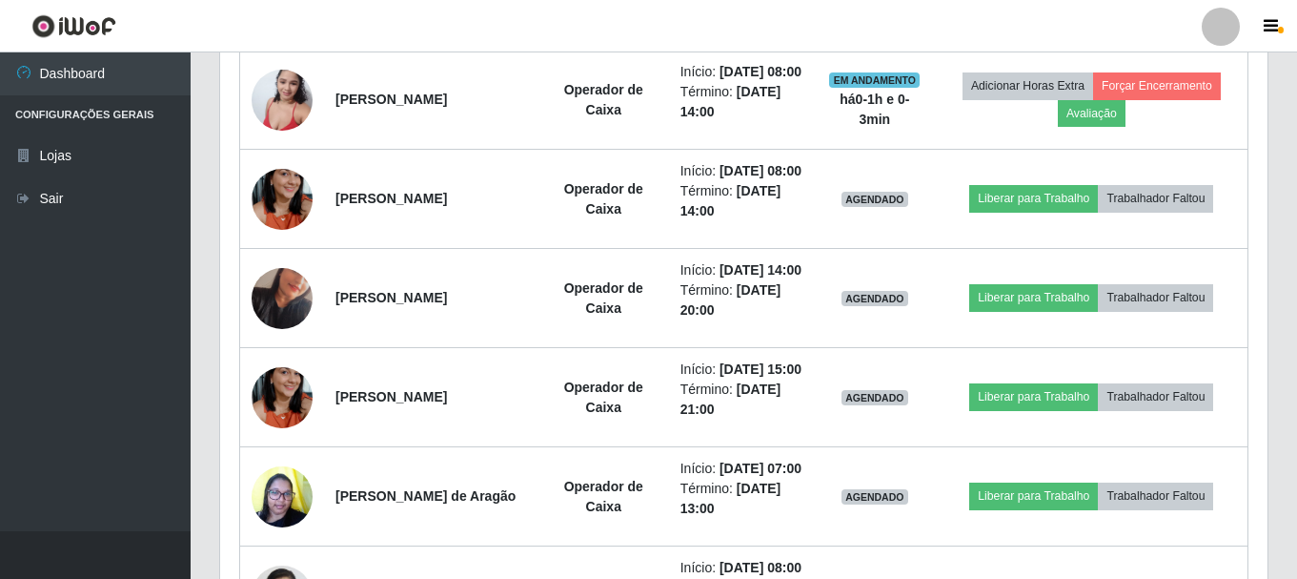
scroll to position [807, 0]
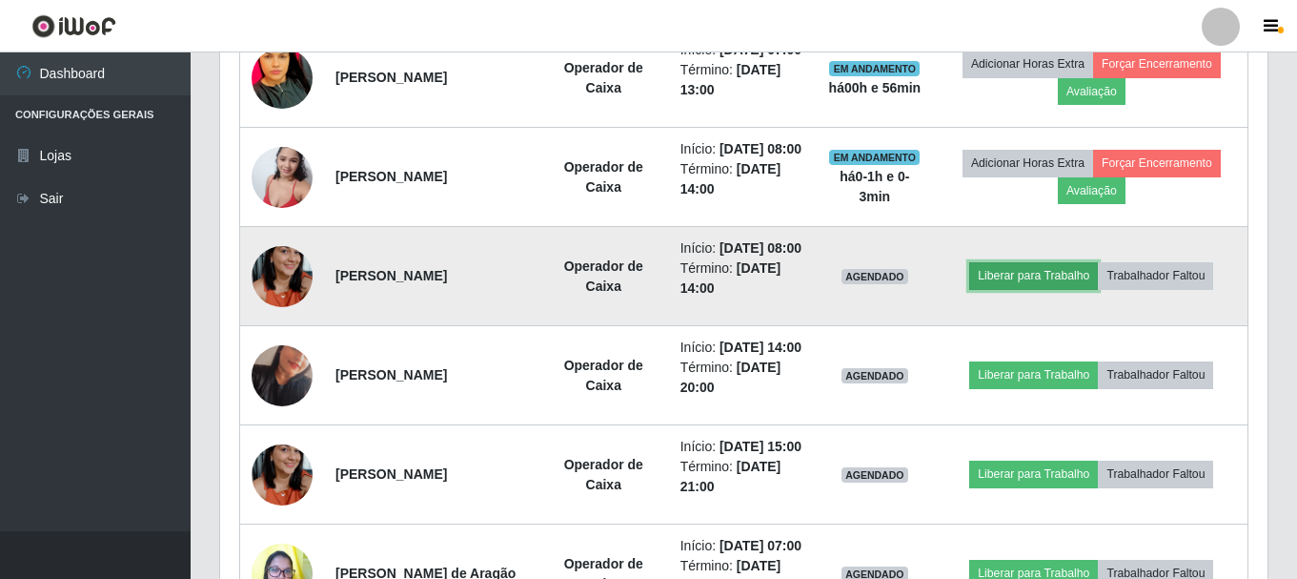
click at [1049, 289] on button "Liberar para Trabalho" at bounding box center [1033, 275] width 129 height 27
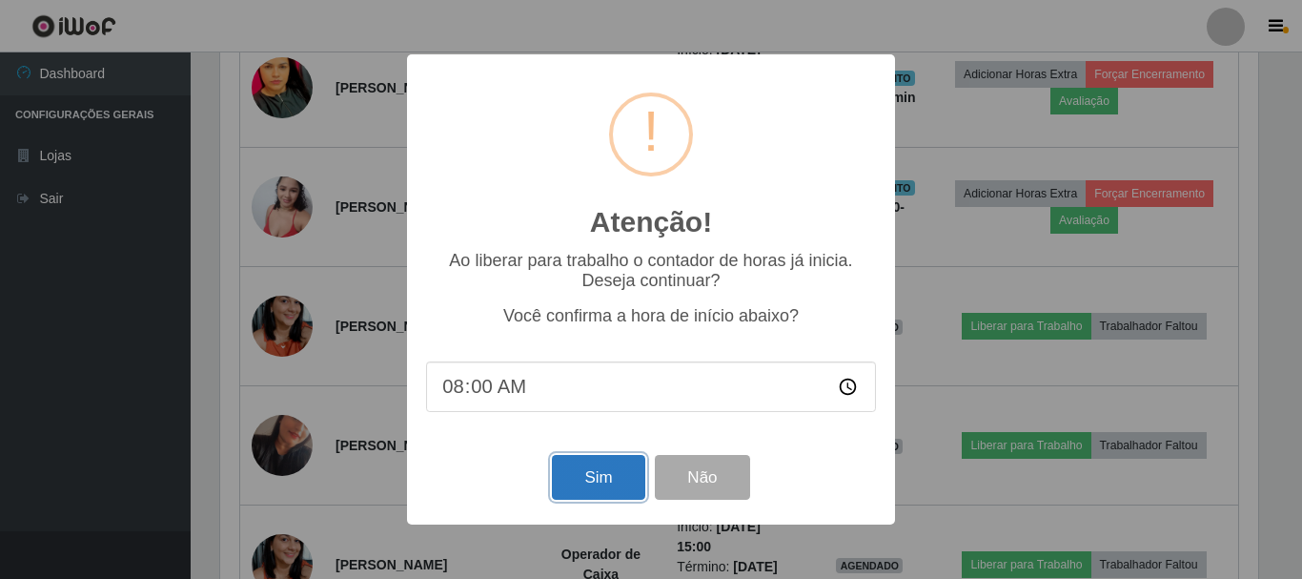
click at [595, 473] on button "Sim" at bounding box center [598, 477] width 92 height 45
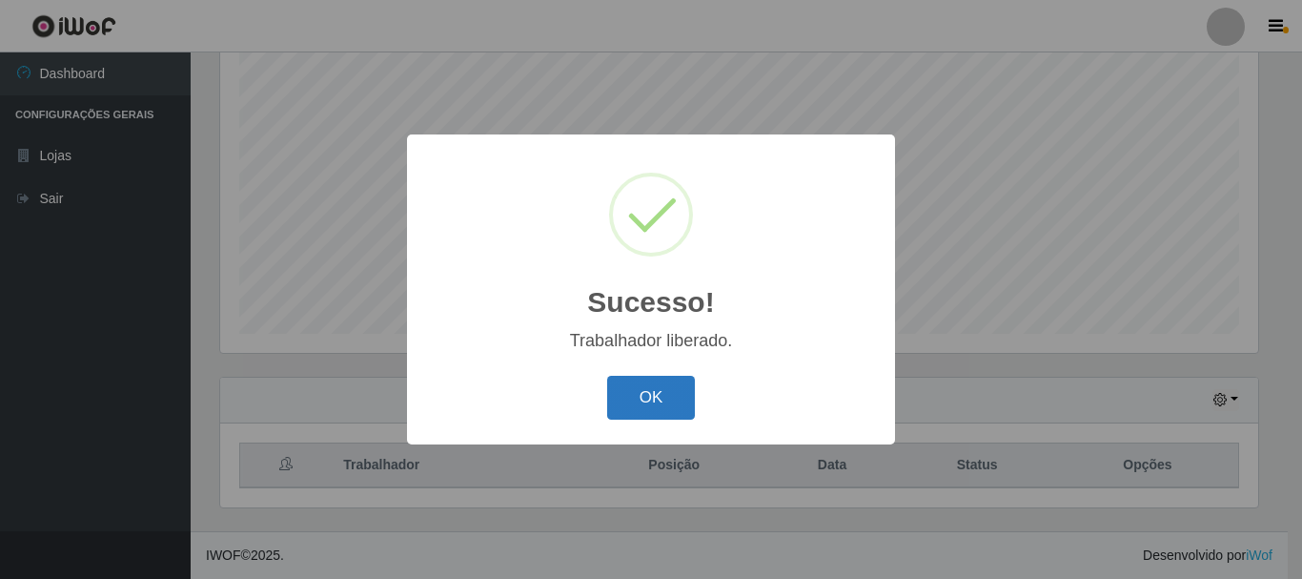
click at [675, 379] on button "OK" at bounding box center [651, 398] width 89 height 45
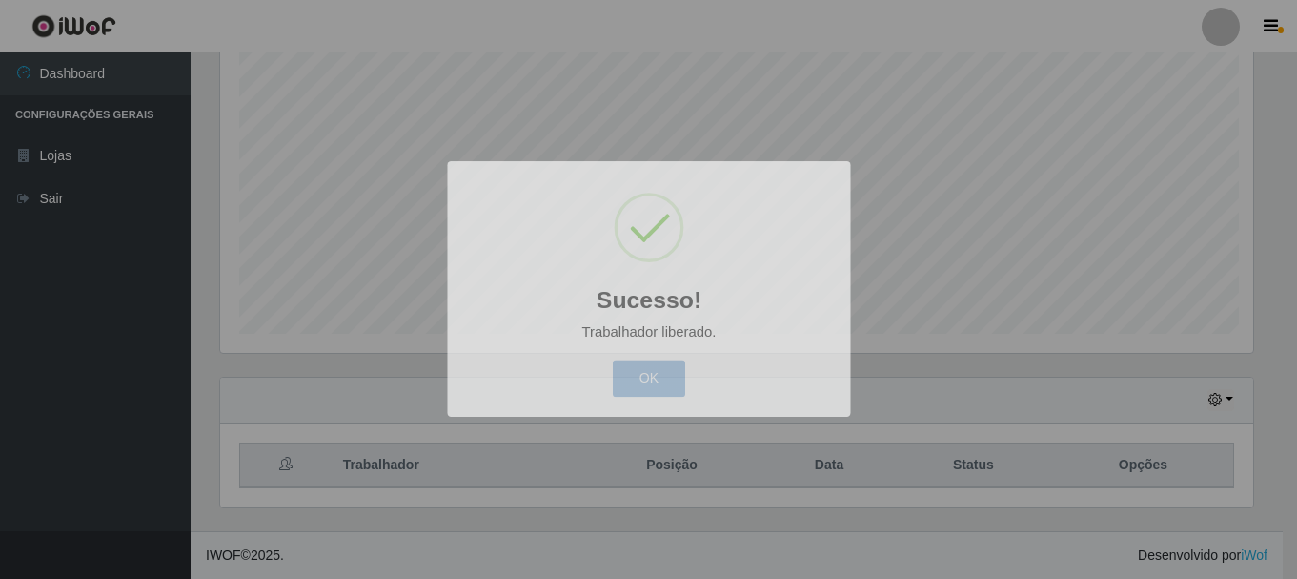
scroll to position [396, 1047]
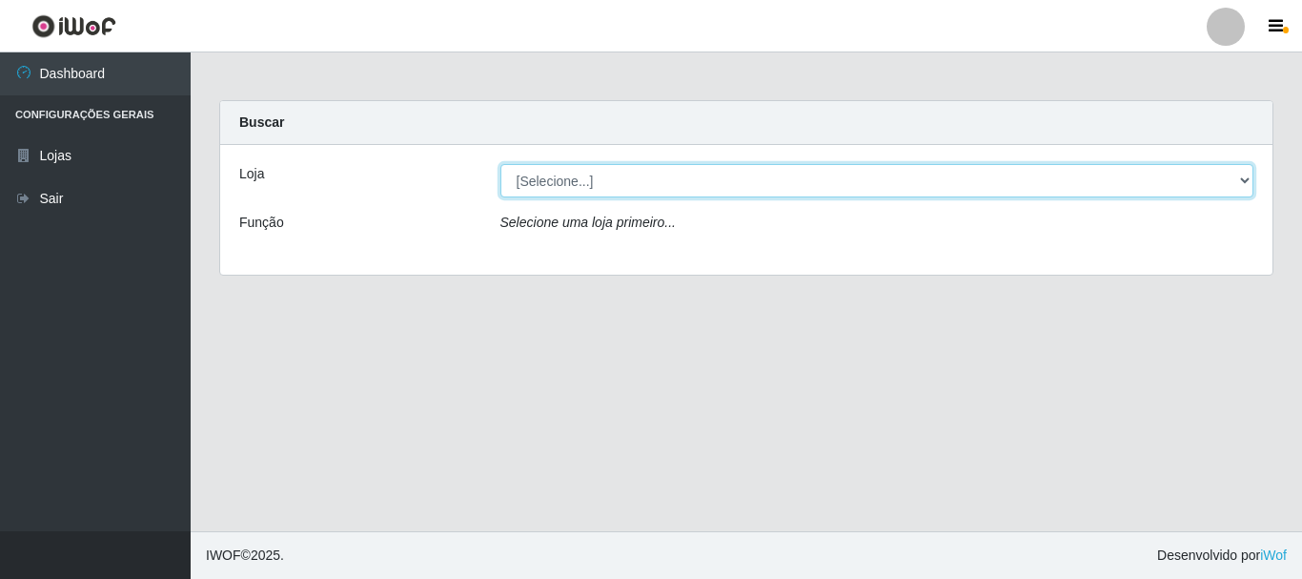
drag, startPoint x: 1245, startPoint y: 170, endPoint x: 1217, endPoint y: 169, distance: 27.7
click at [1243, 170] on select "[Selecione...] [GEOGRAPHIC_DATA] [GEOGRAPHIC_DATA]" at bounding box center [877, 180] width 754 height 33
select select "64"
click at [500, 164] on select "[Selecione...] [GEOGRAPHIC_DATA] [GEOGRAPHIC_DATA]" at bounding box center [877, 180] width 754 height 33
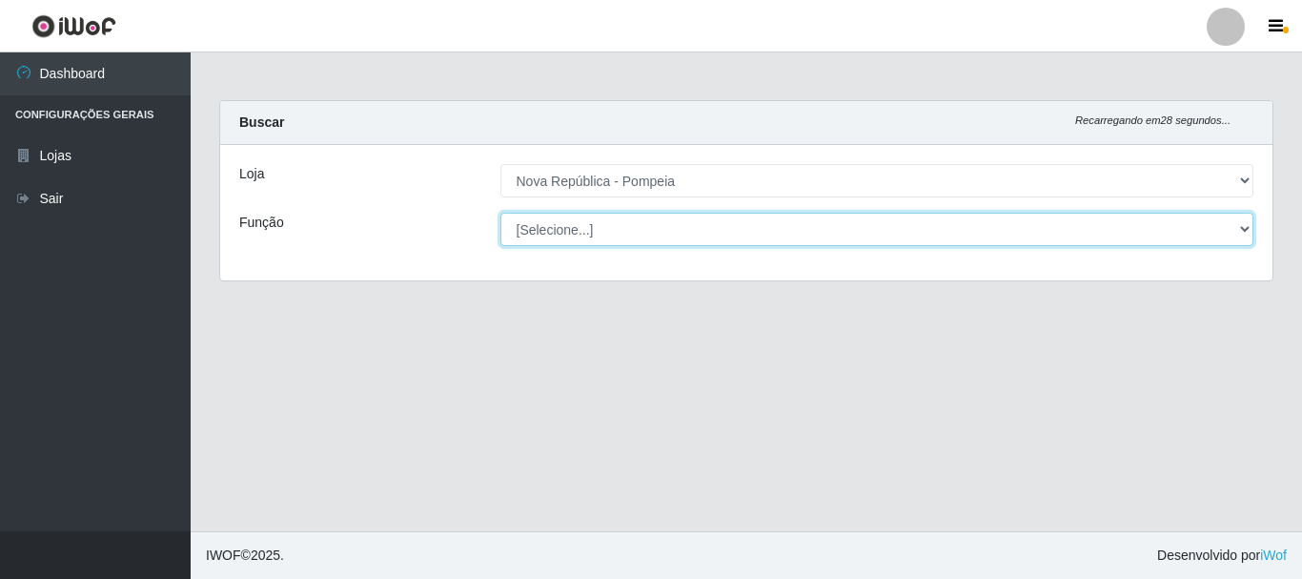
click at [1241, 225] on select "[Selecione...] Balconista Operador de Caixa Recepcionista Repositor" at bounding box center [877, 229] width 754 height 33
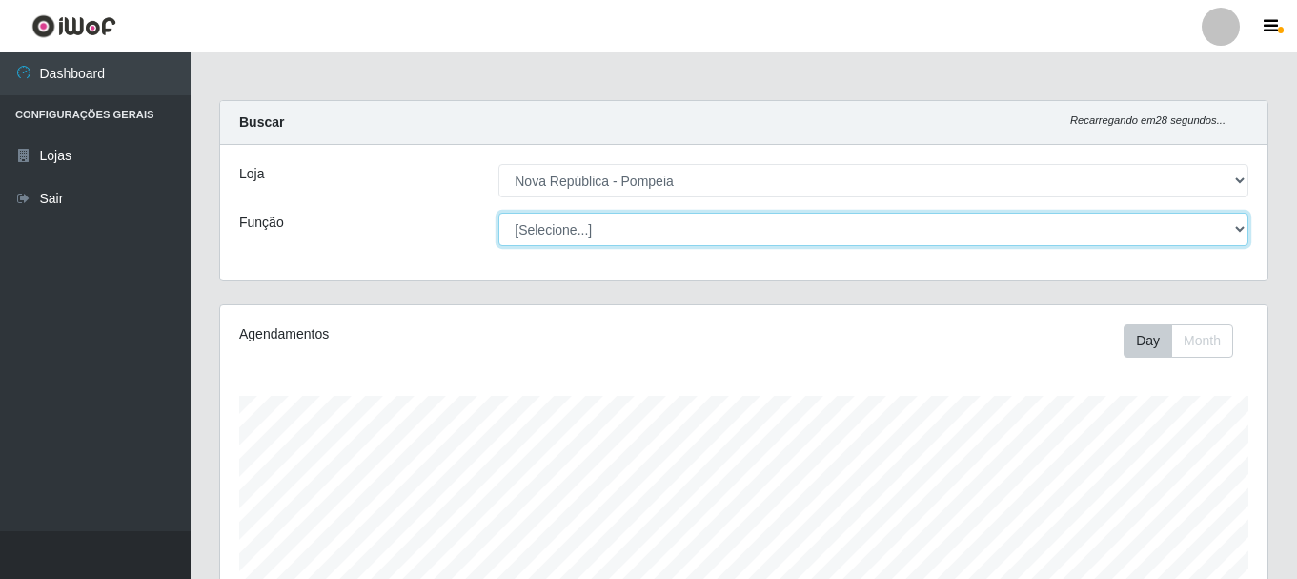
scroll to position [396, 1047]
select select "22"
click at [498, 213] on select "[Selecione...] Balconista Operador de Caixa Recepcionista Repositor" at bounding box center [873, 229] width 750 height 33
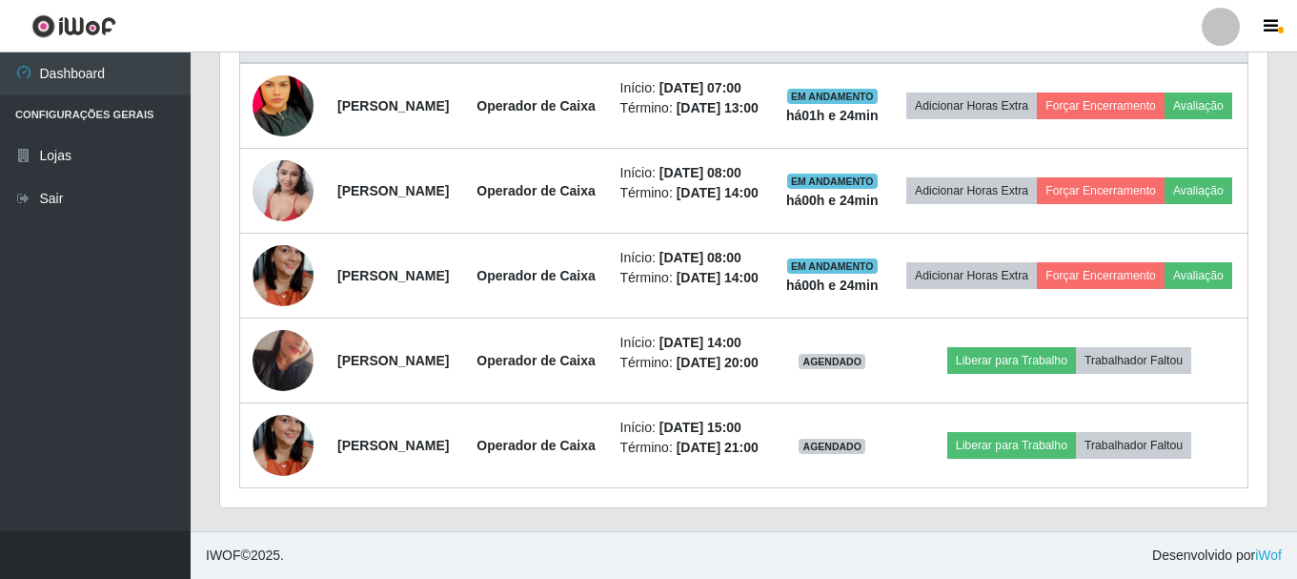
scroll to position [944, 0]
